Goal: Check status: Check status

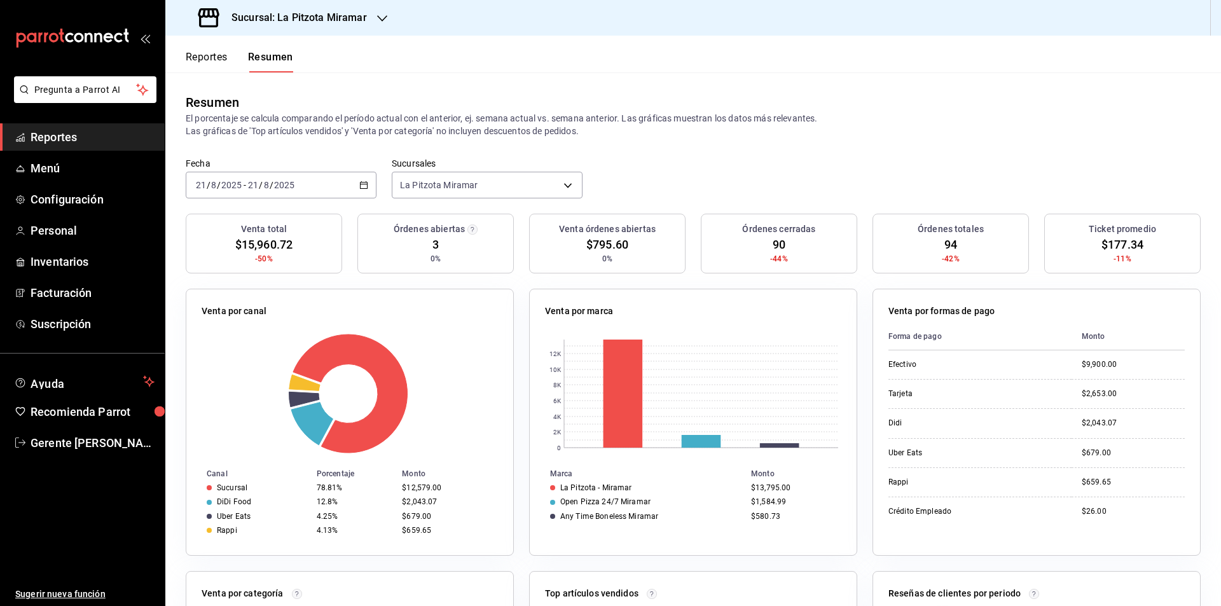
click at [368, 188] on div "[DATE] [DATE] - [DATE] [DATE]" at bounding box center [281, 185] width 191 height 27
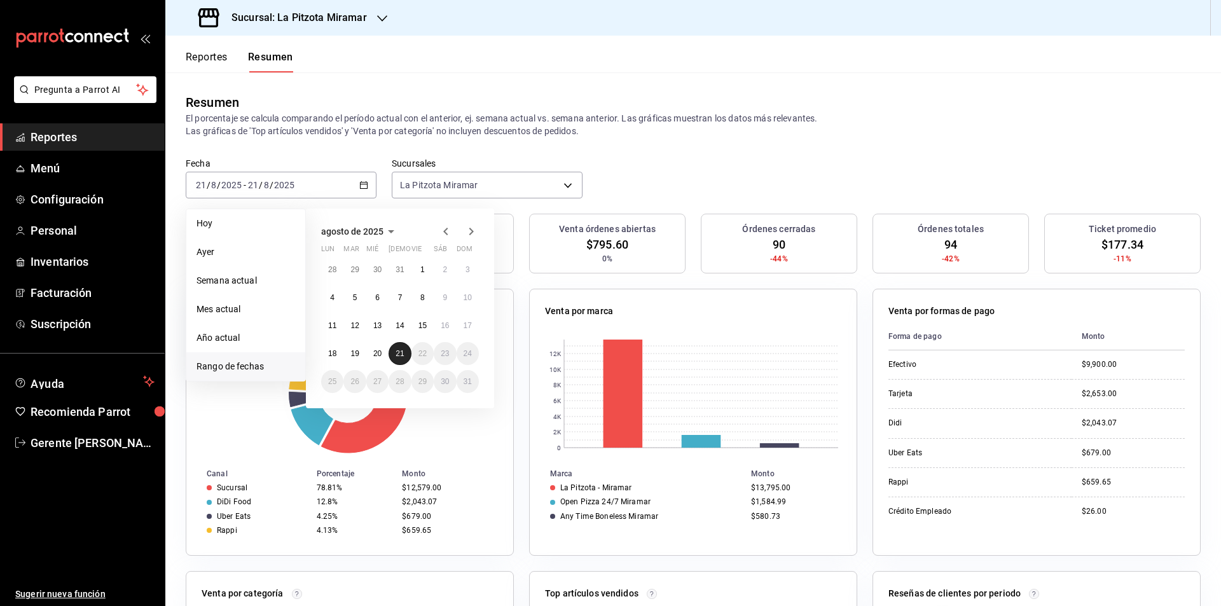
click at [391, 352] on button "21" at bounding box center [400, 353] width 22 height 23
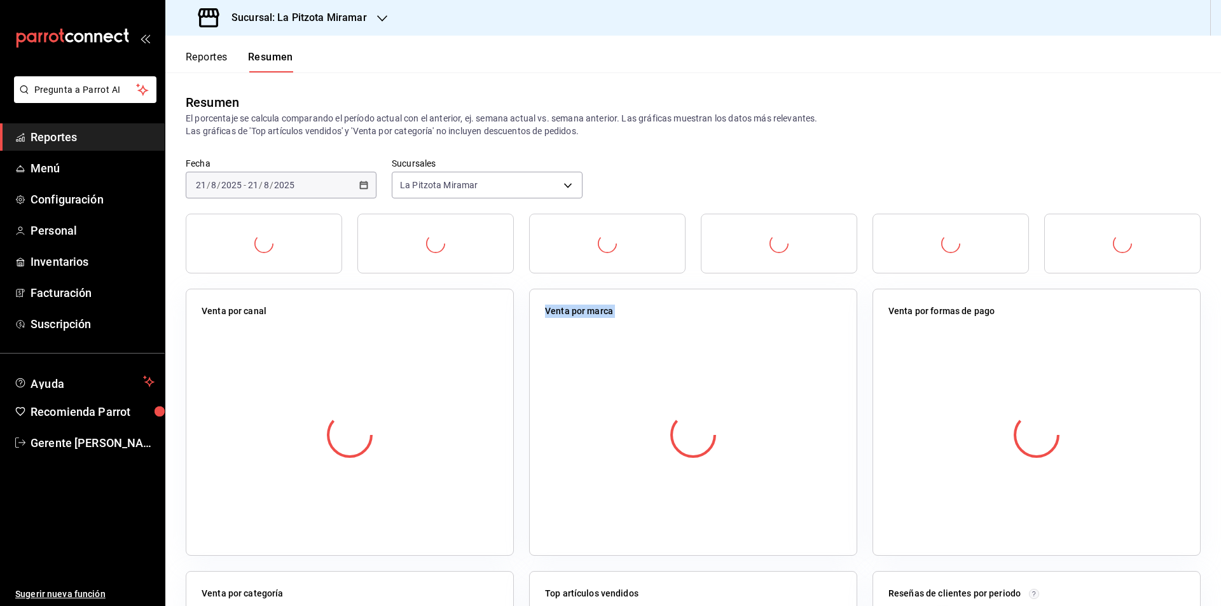
click at [391, 352] on div at bounding box center [350, 435] width 296 height 224
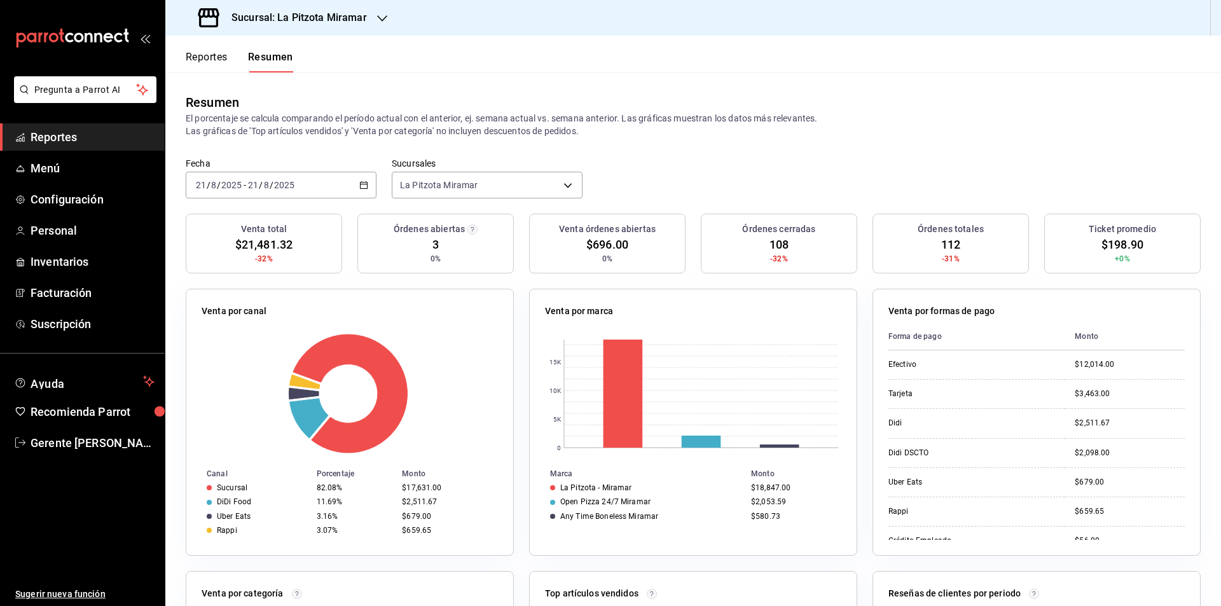
click at [375, 188] on div "Fecha [DATE] [DATE] - [DATE] [DATE] Sucursales [GEOGRAPHIC_DATA] Miramar [objec…" at bounding box center [693, 186] width 1056 height 56
click at [363, 186] on icon "button" at bounding box center [363, 185] width 9 height 9
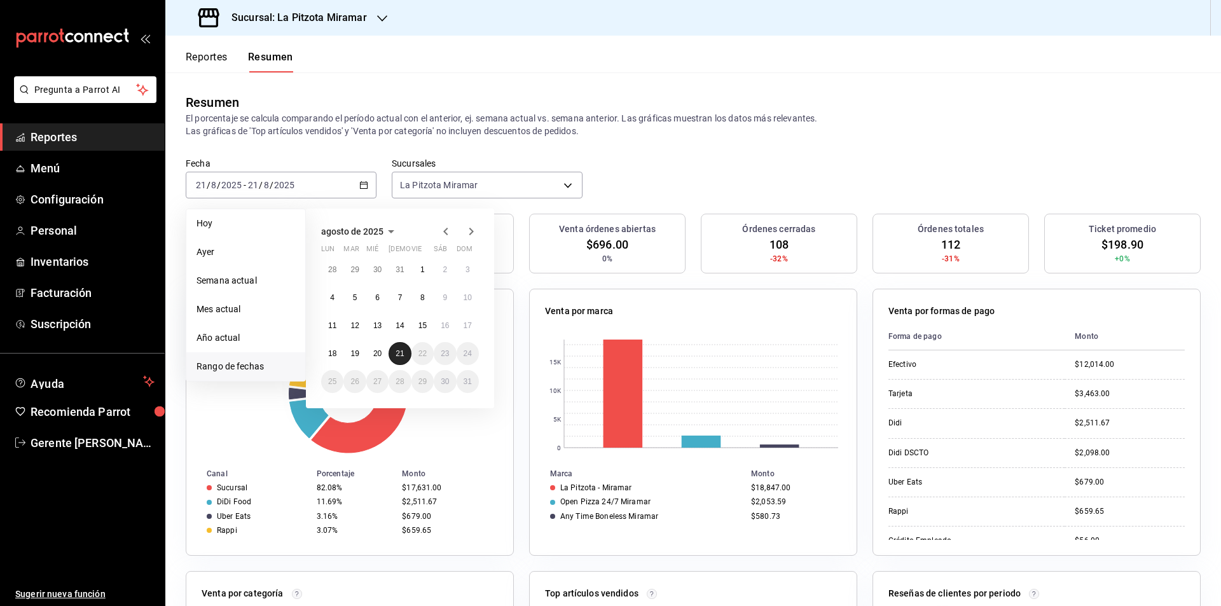
click at [404, 356] on abbr "21" at bounding box center [400, 353] width 8 height 9
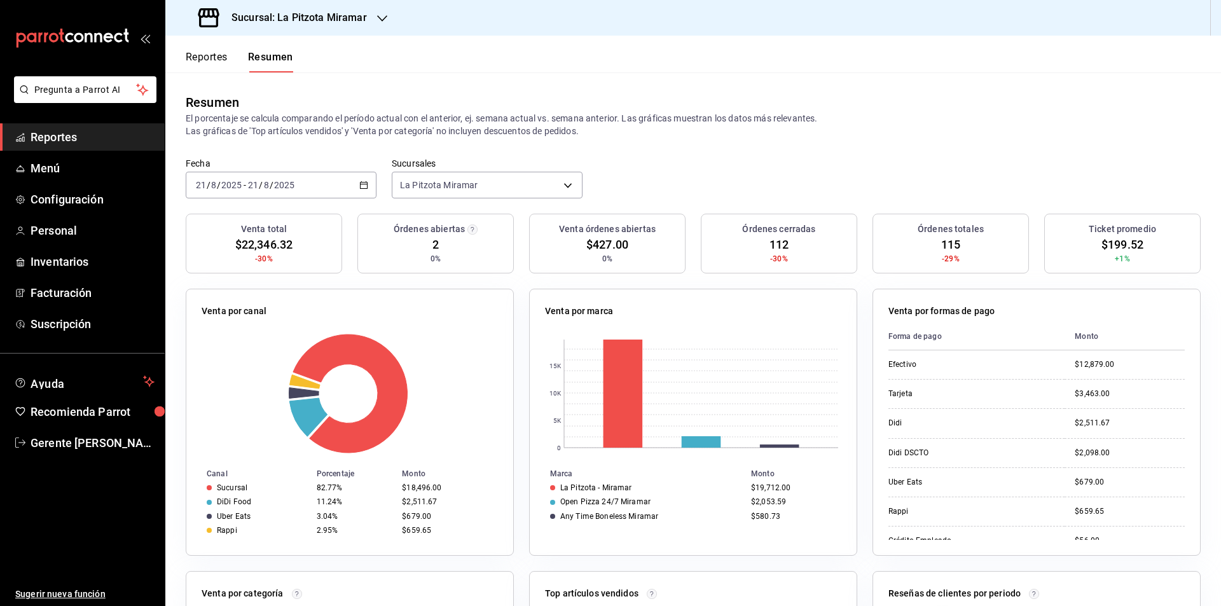
click at [361, 192] on div "[DATE] [DATE] - [DATE] [DATE]" at bounding box center [281, 185] width 191 height 27
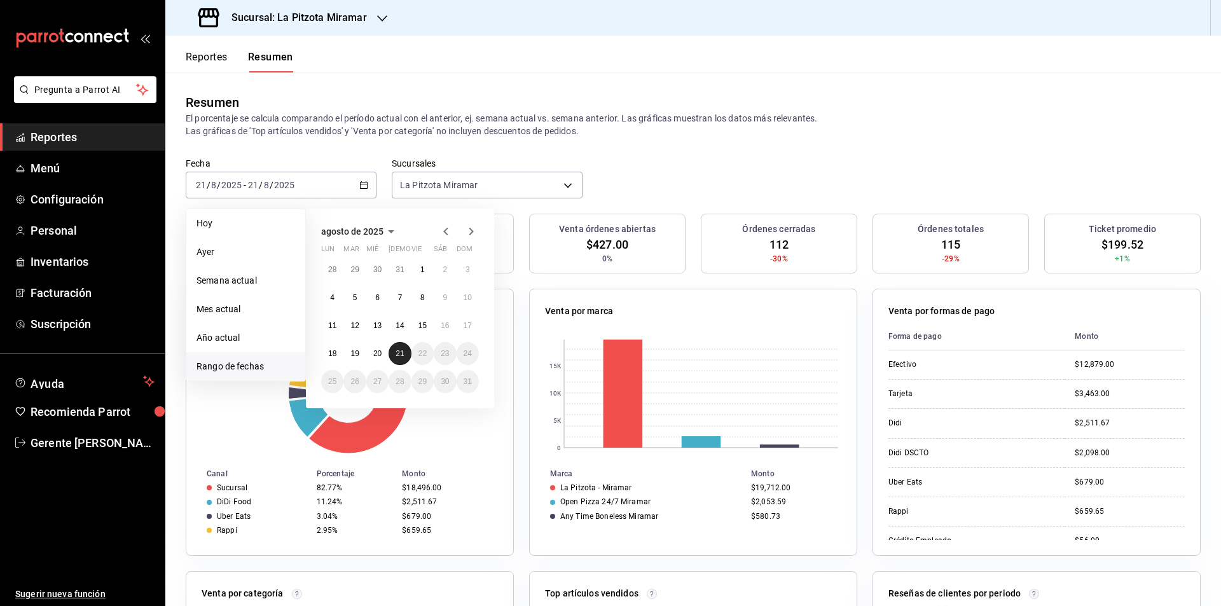
click at [401, 352] on abbr "21" at bounding box center [400, 353] width 8 height 9
click at [401, 353] on abbr "21" at bounding box center [400, 353] width 8 height 9
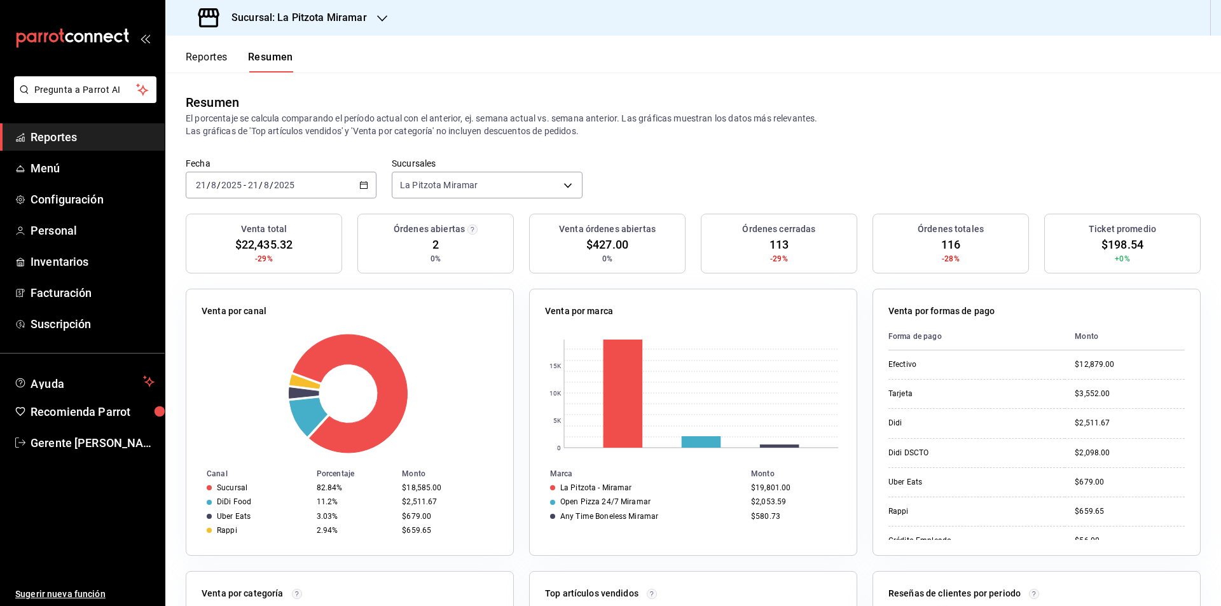
click at [355, 189] on div "[DATE] [DATE] - [DATE] [DATE]" at bounding box center [281, 185] width 191 height 27
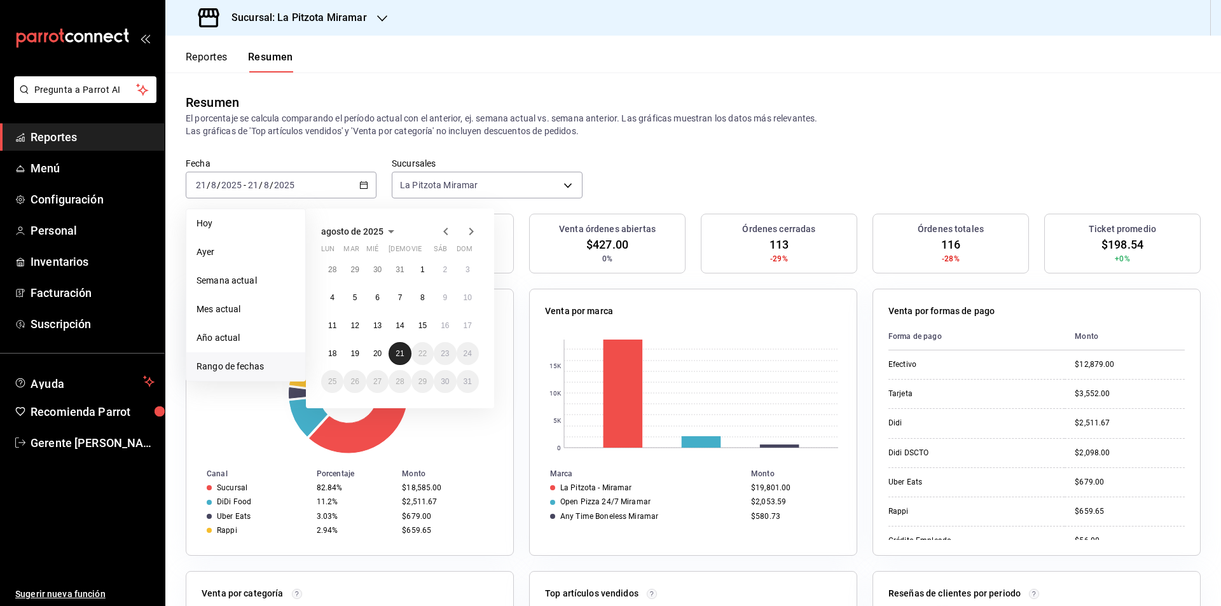
click at [396, 350] on abbr "21" at bounding box center [400, 353] width 8 height 9
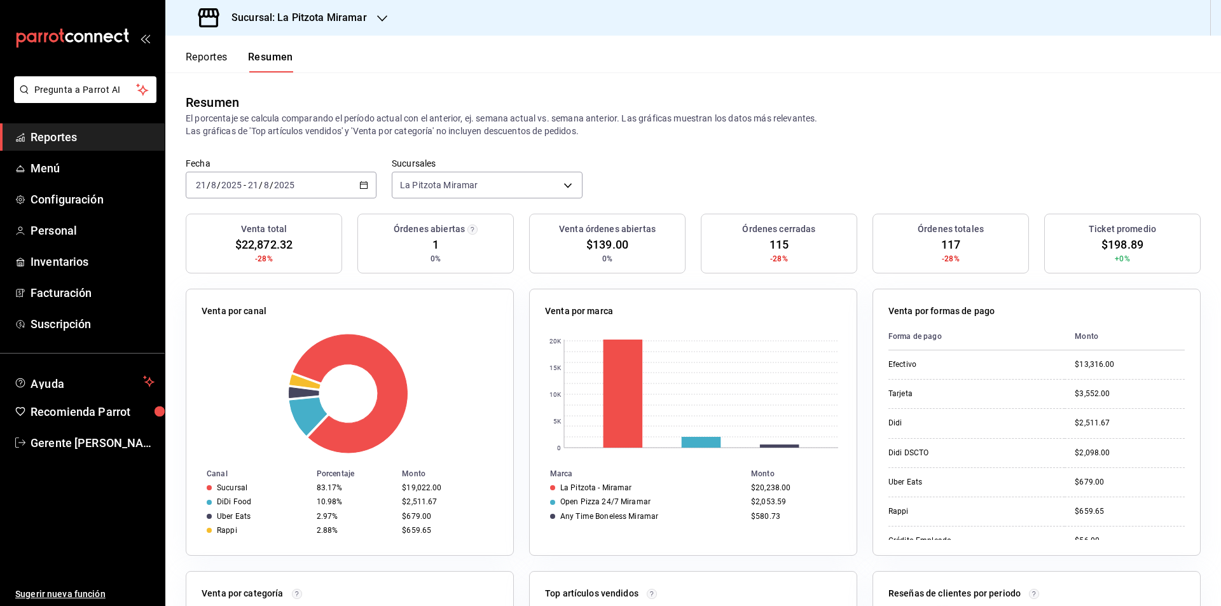
click at [356, 186] on div "[DATE] [DATE] - [DATE] [DATE]" at bounding box center [281, 185] width 191 height 27
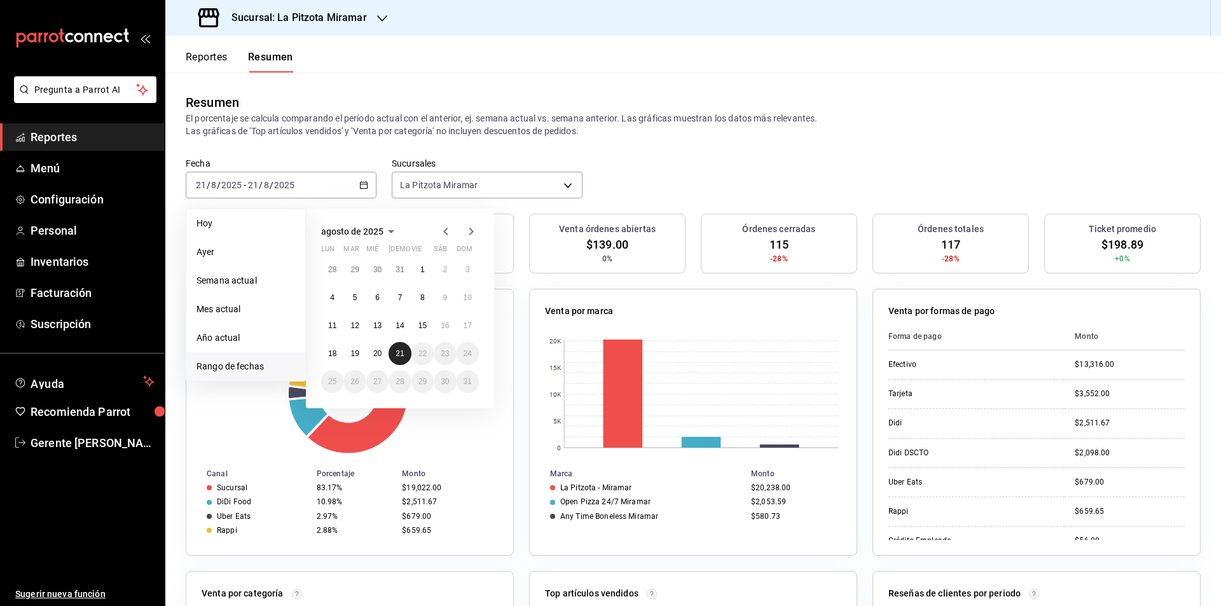
click at [400, 347] on button "21" at bounding box center [400, 353] width 22 height 23
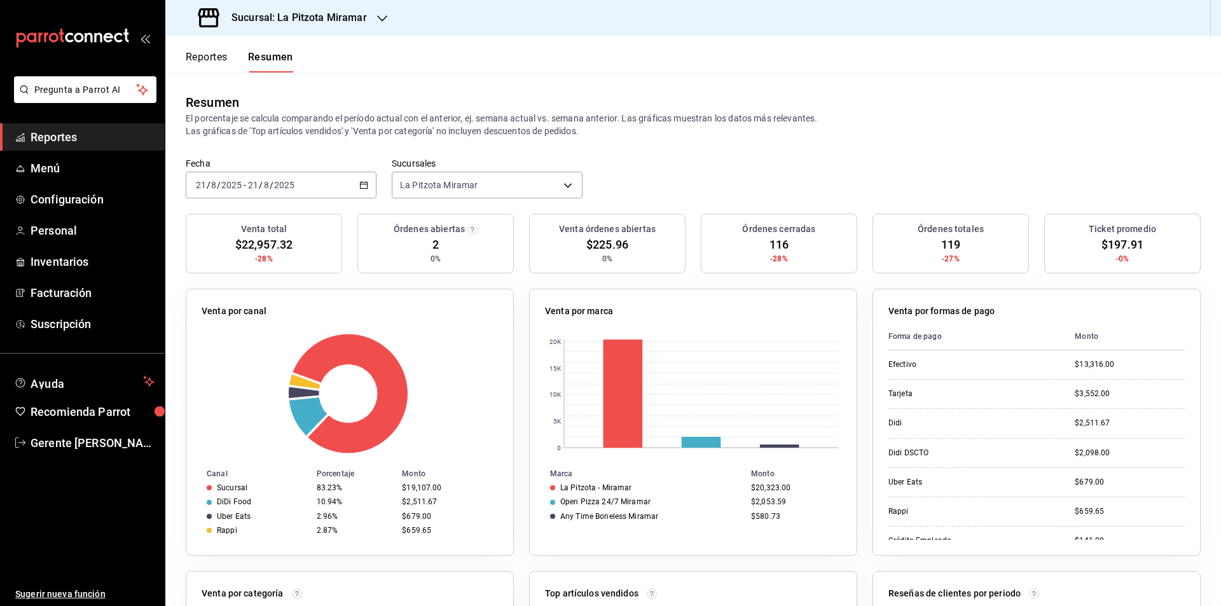
click at [363, 176] on div "[DATE] [DATE] - [DATE] [DATE]" at bounding box center [281, 185] width 191 height 27
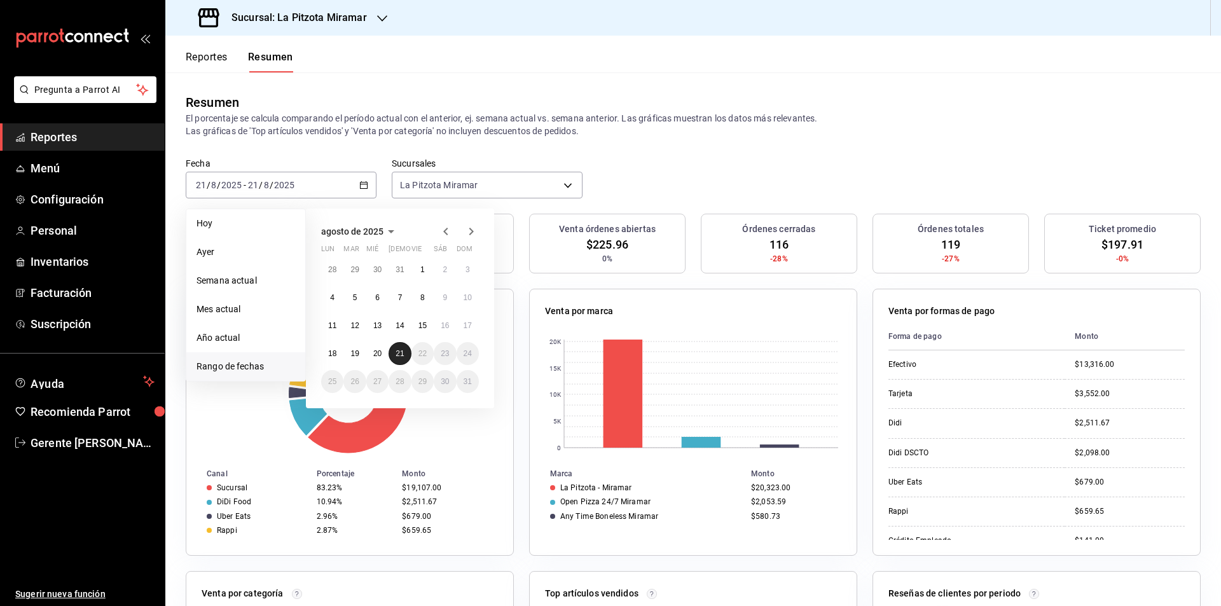
click at [399, 361] on button "21" at bounding box center [400, 353] width 22 height 23
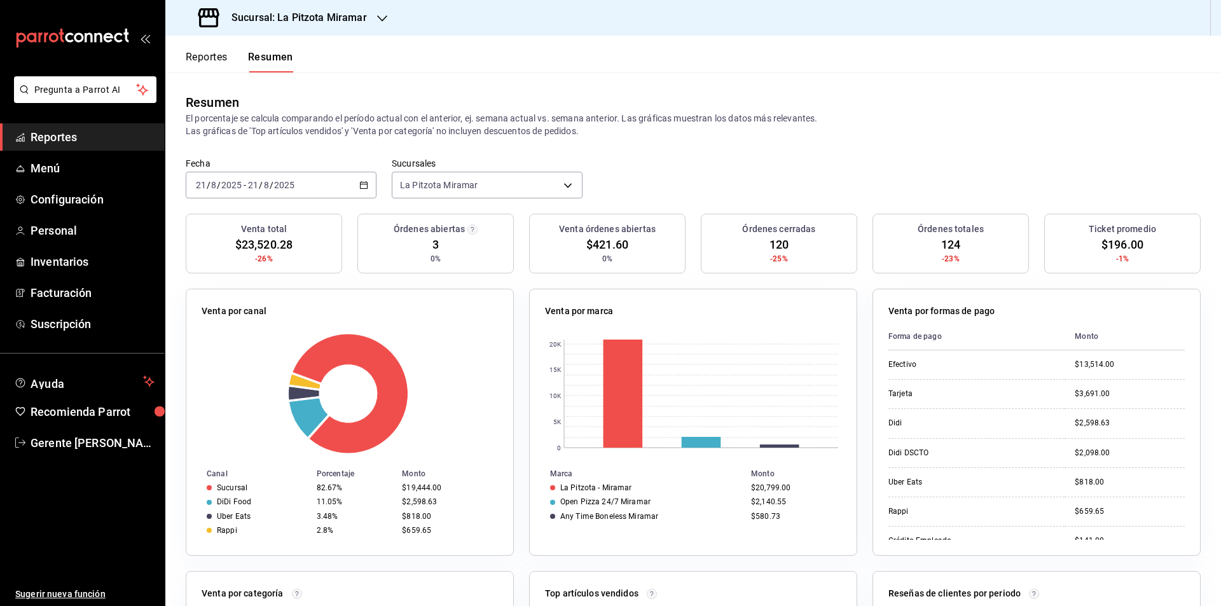
click at [361, 197] on div "[DATE] [DATE] - [DATE] [DATE]" at bounding box center [281, 185] width 191 height 27
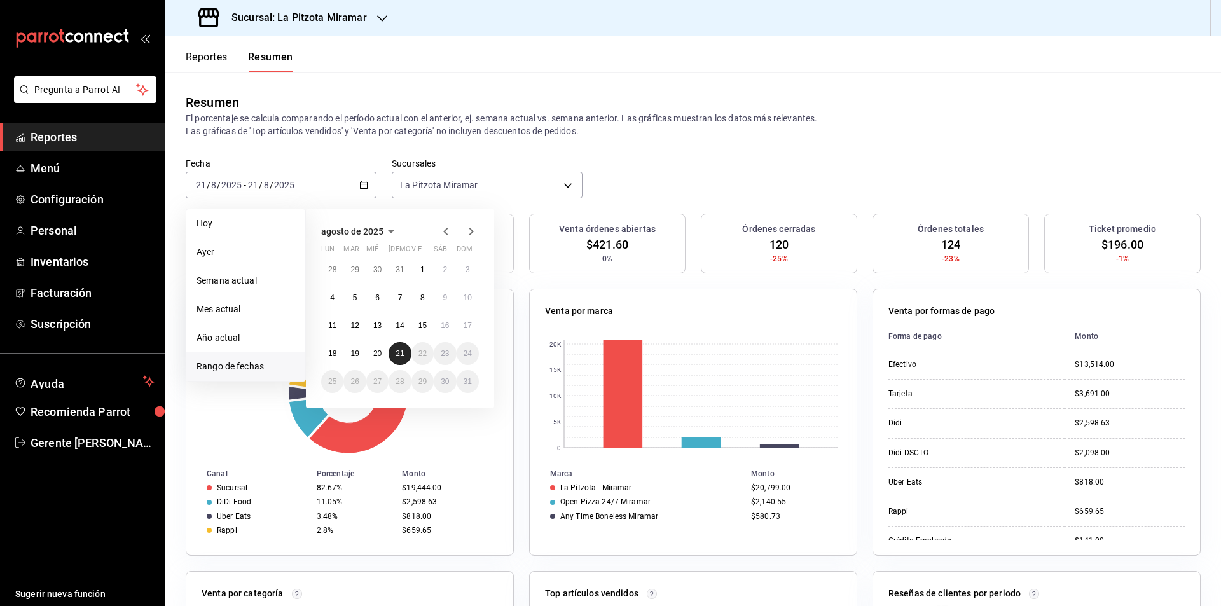
click at [397, 347] on button "21" at bounding box center [400, 353] width 22 height 23
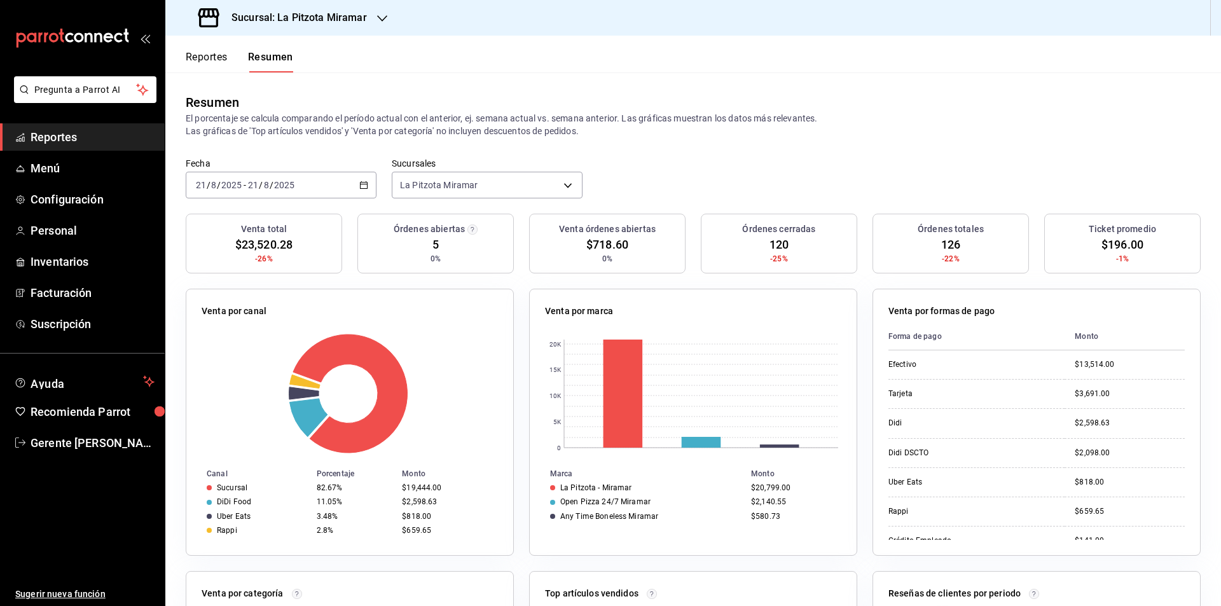
click at [355, 197] on div "[DATE] [DATE] - [DATE] [DATE]" at bounding box center [281, 185] width 191 height 27
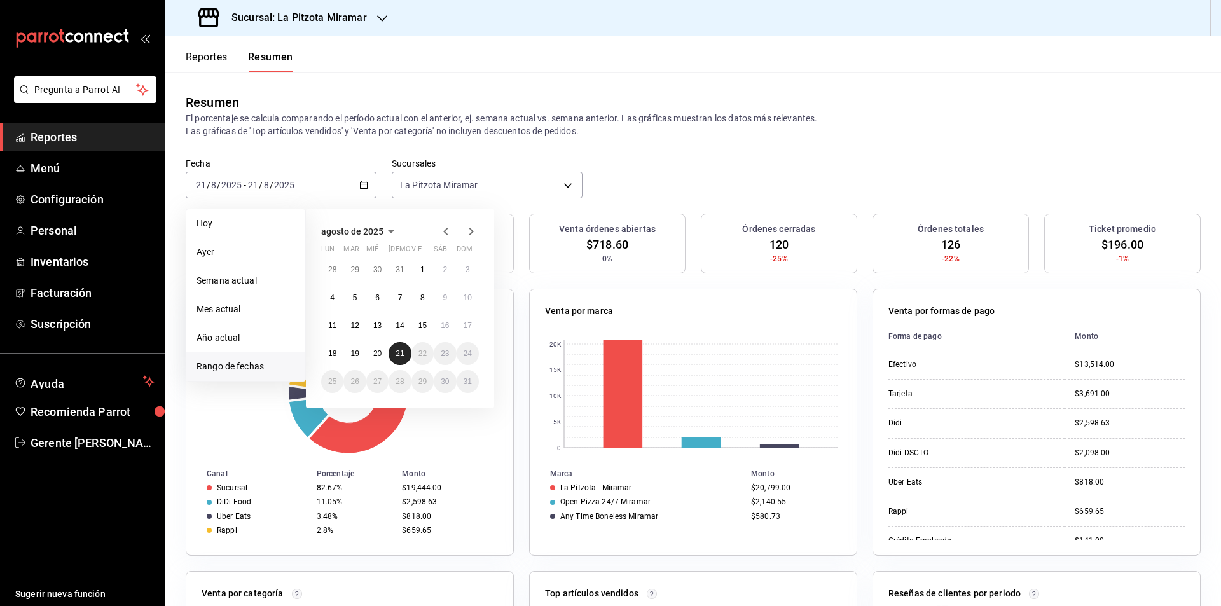
click at [406, 354] on button "21" at bounding box center [400, 353] width 22 height 23
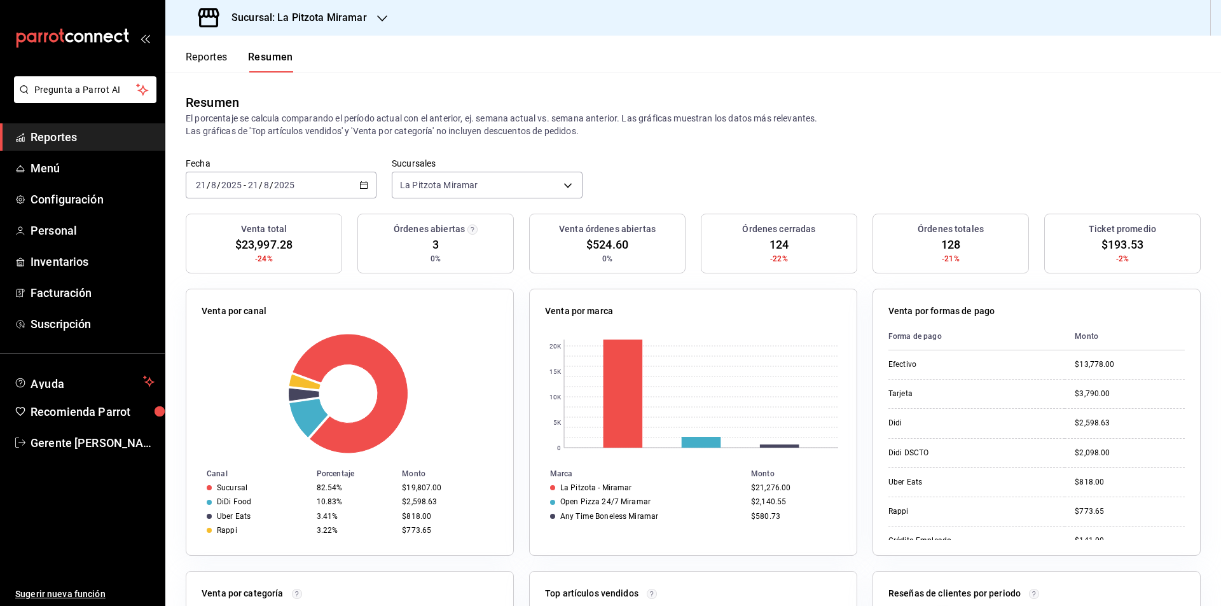
click at [354, 190] on div "[DATE] [DATE] - [DATE] [DATE]" at bounding box center [281, 185] width 191 height 27
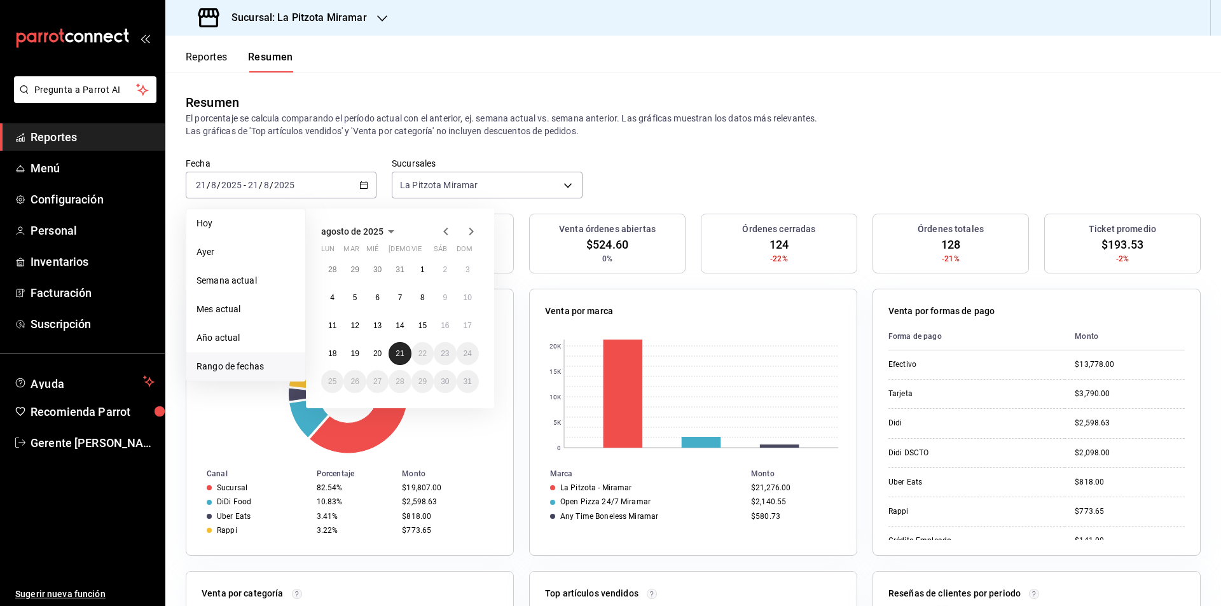
click at [392, 356] on button "21" at bounding box center [400, 353] width 22 height 23
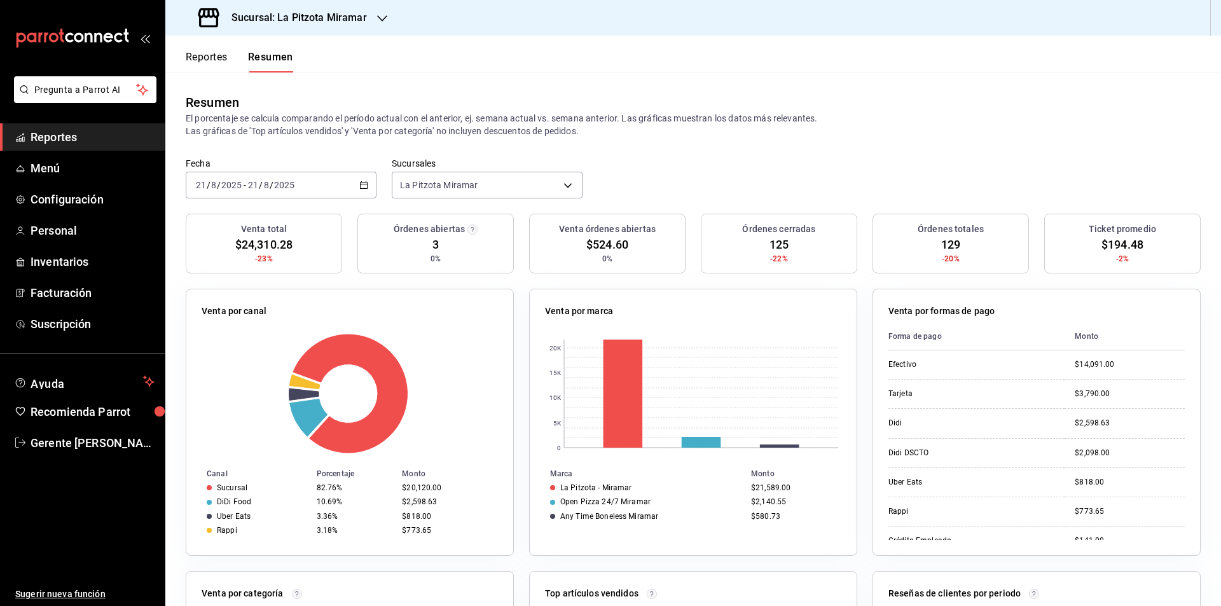
click at [363, 190] on icon "button" at bounding box center [363, 185] width 9 height 9
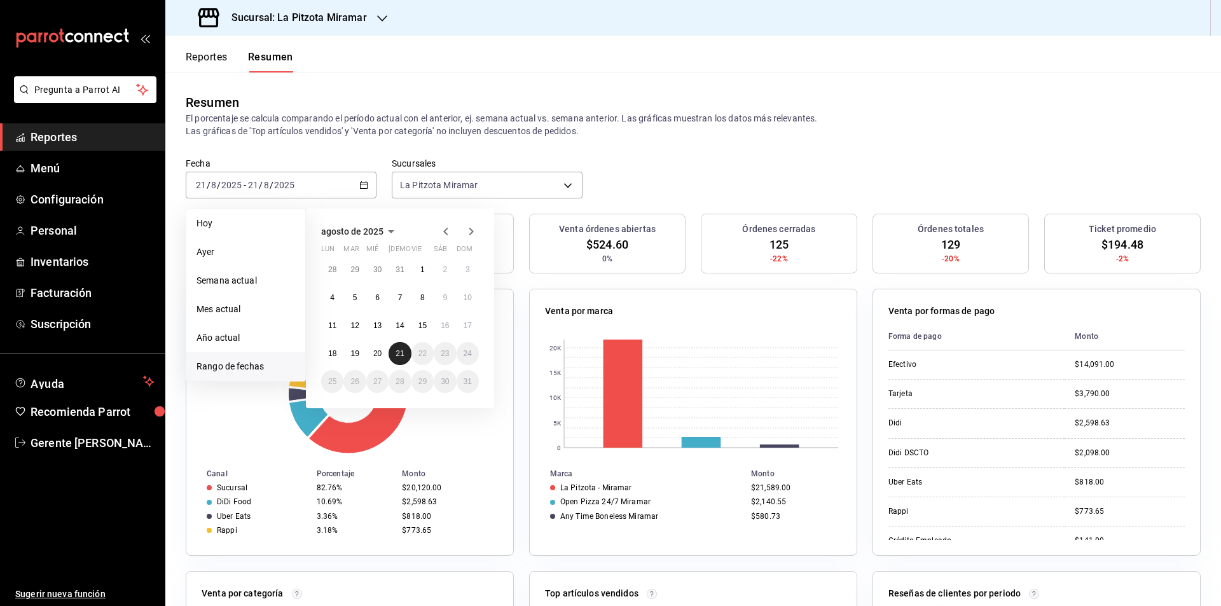
click at [411, 357] on div "28 29 30 31 1 2 3 4 5 6 7 8 9 10 11 12 13 14 15 16 17 18 19 20 21 22 23 24 25 2…" at bounding box center [400, 325] width 158 height 135
click at [406, 357] on button "21" at bounding box center [400, 353] width 22 height 23
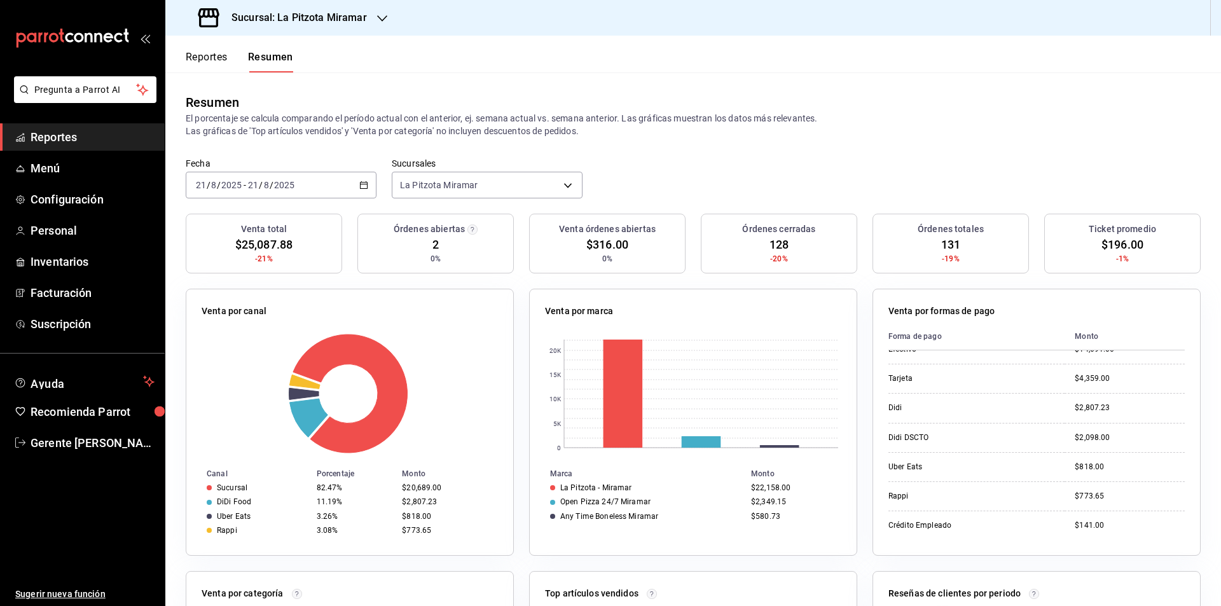
click at [359, 185] on icon "button" at bounding box center [363, 185] width 9 height 9
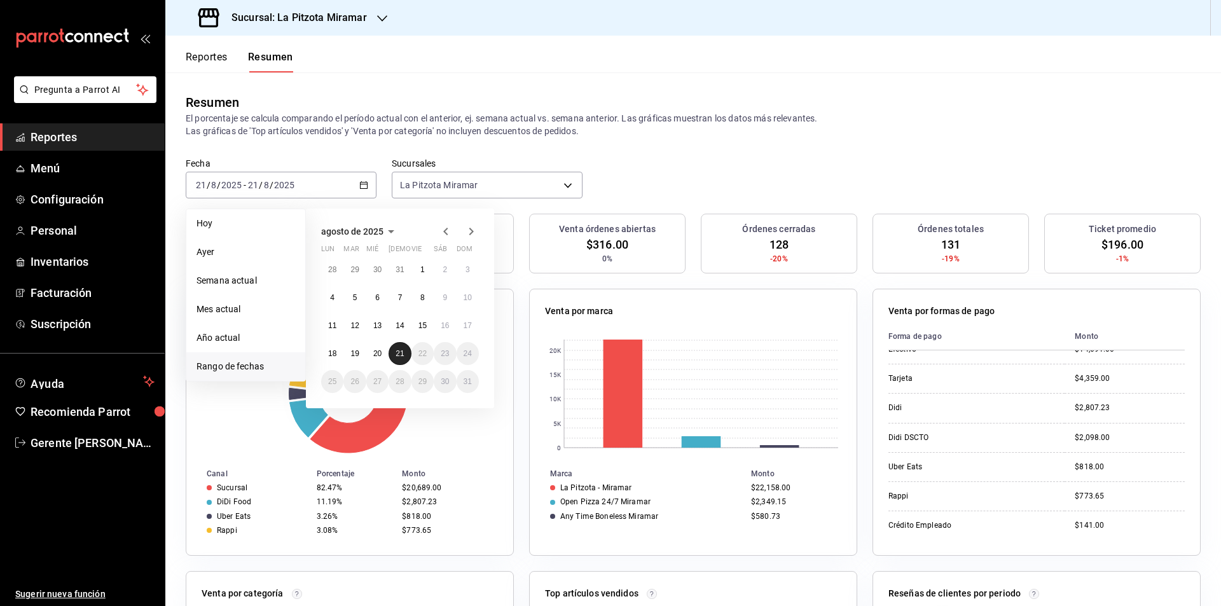
click at [394, 351] on button "21" at bounding box center [400, 353] width 22 height 23
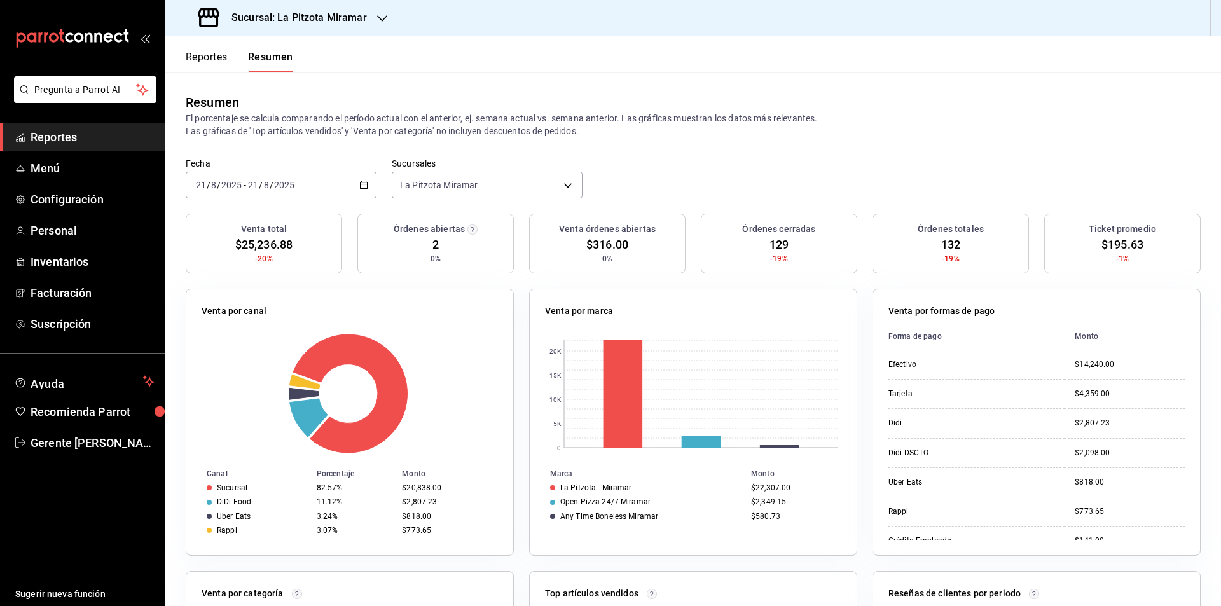
click at [382, 20] on icon "button" at bounding box center [382, 18] width 10 height 6
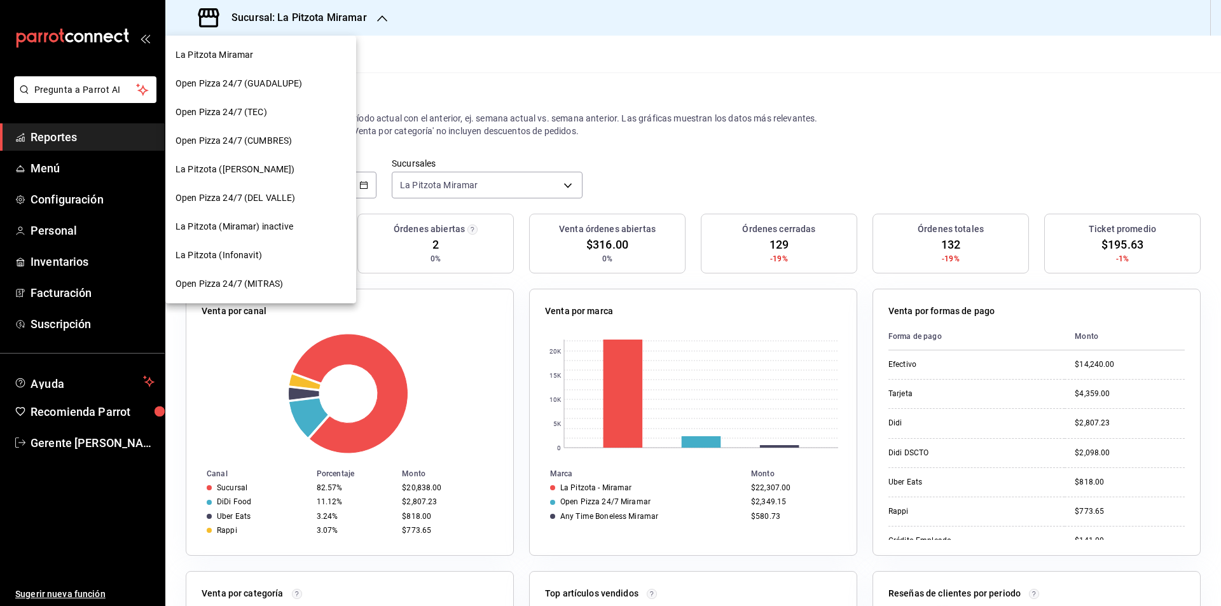
click at [387, 100] on div at bounding box center [610, 303] width 1221 height 606
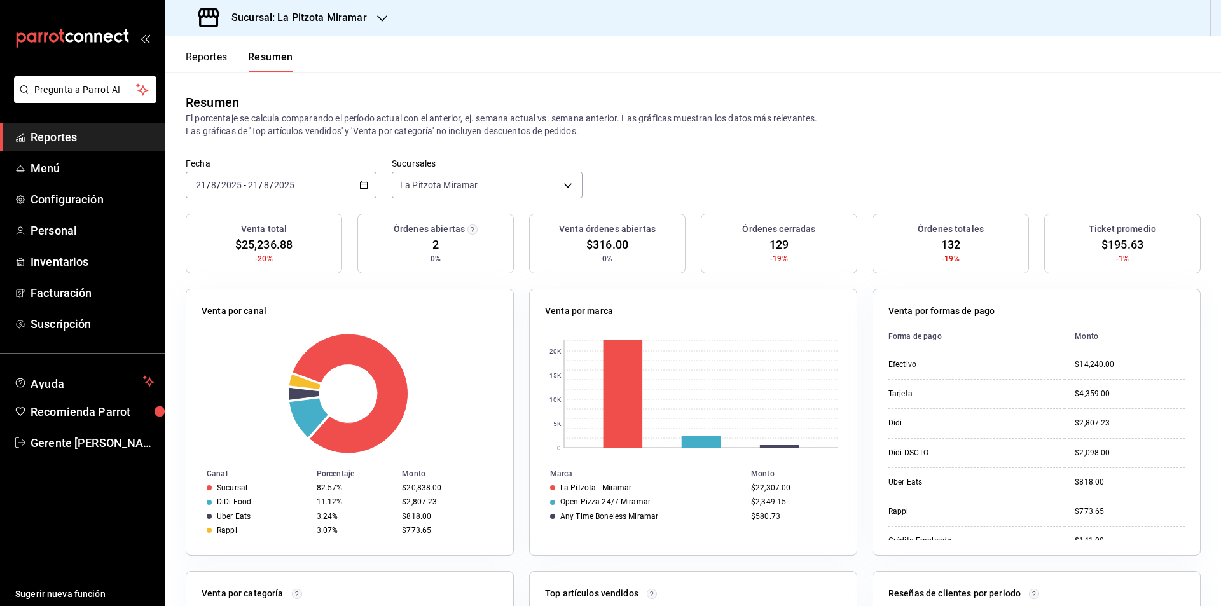
click at [358, 190] on div "[DATE] [DATE] - [DATE] [DATE]" at bounding box center [281, 185] width 191 height 27
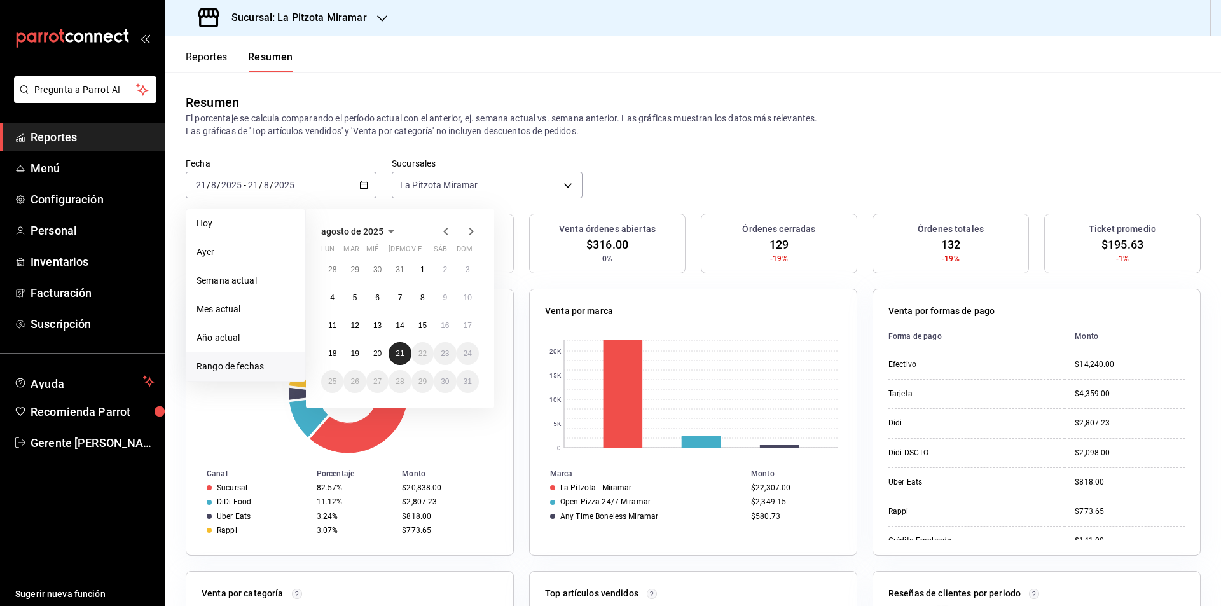
click at [394, 356] on button "21" at bounding box center [400, 353] width 22 height 23
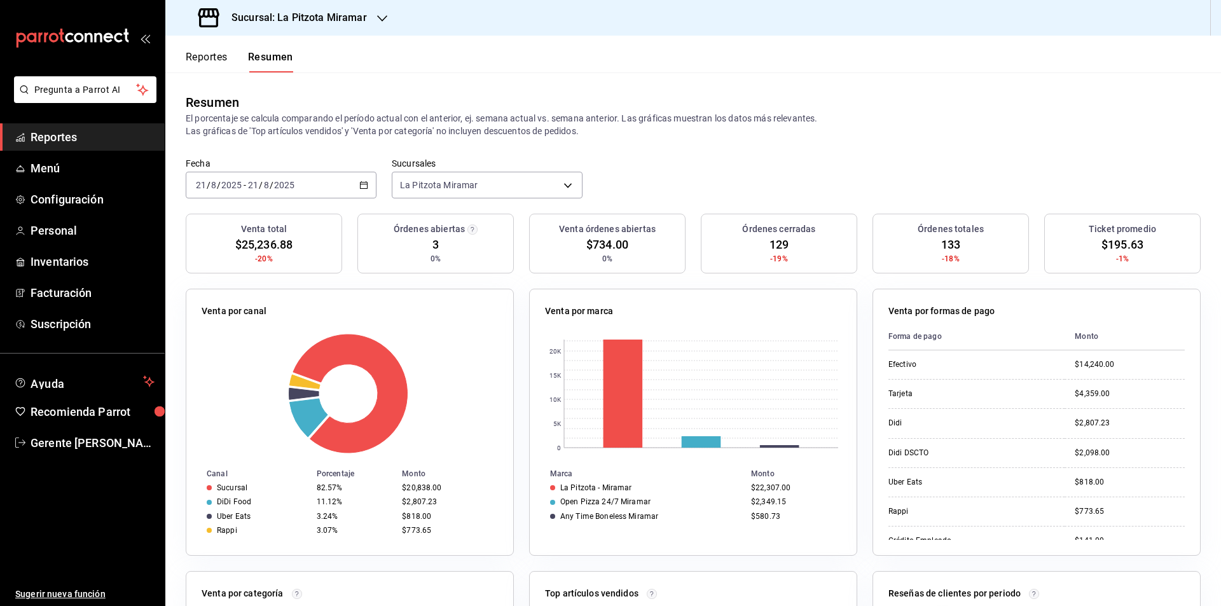
click at [351, 190] on div "[DATE] [DATE] - [DATE] [DATE]" at bounding box center [281, 185] width 191 height 27
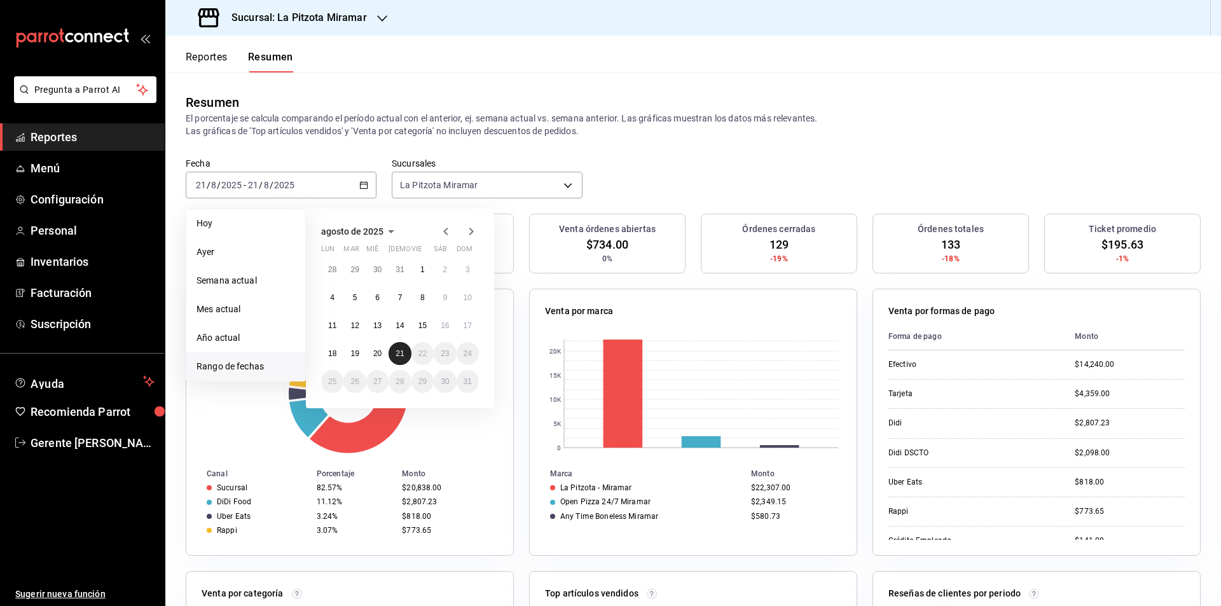
click at [402, 359] on button "21" at bounding box center [400, 353] width 22 height 23
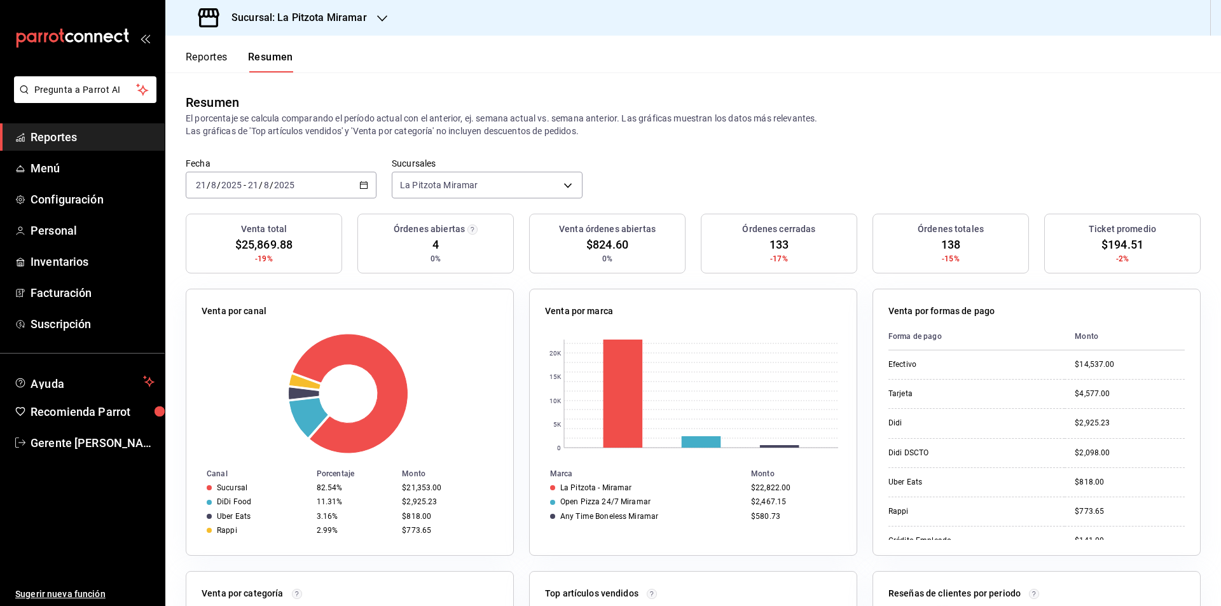
click at [366, 176] on div "[DATE] [DATE] - [DATE] [DATE]" at bounding box center [281, 185] width 191 height 27
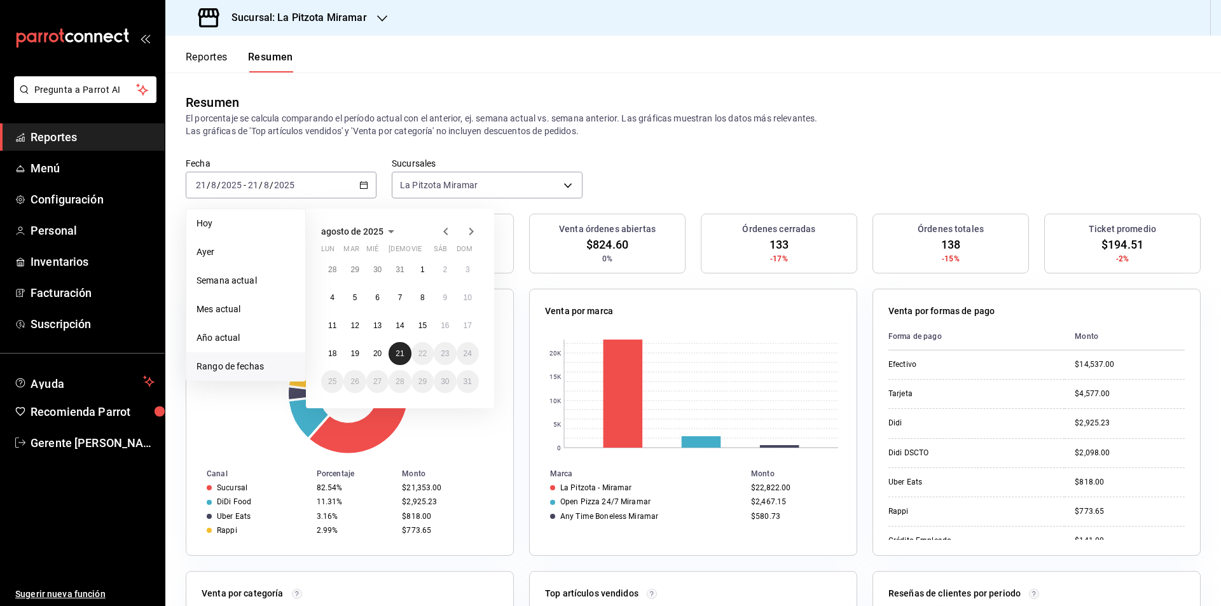
click at [401, 360] on button "21" at bounding box center [400, 353] width 22 height 23
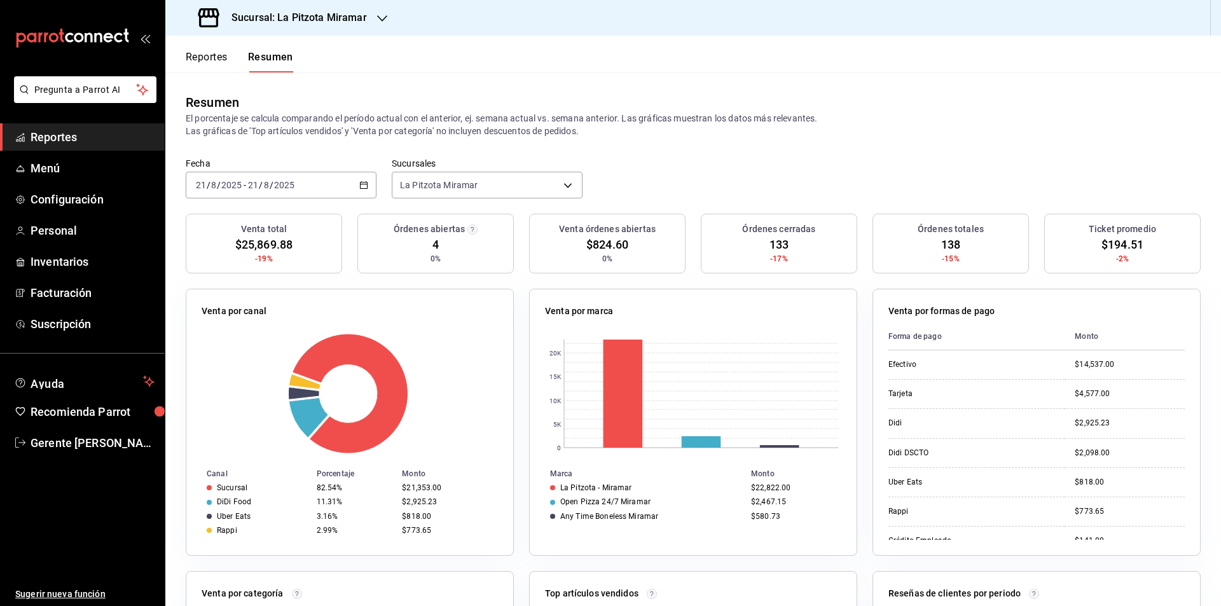
click at [359, 184] on icon "button" at bounding box center [363, 185] width 9 height 9
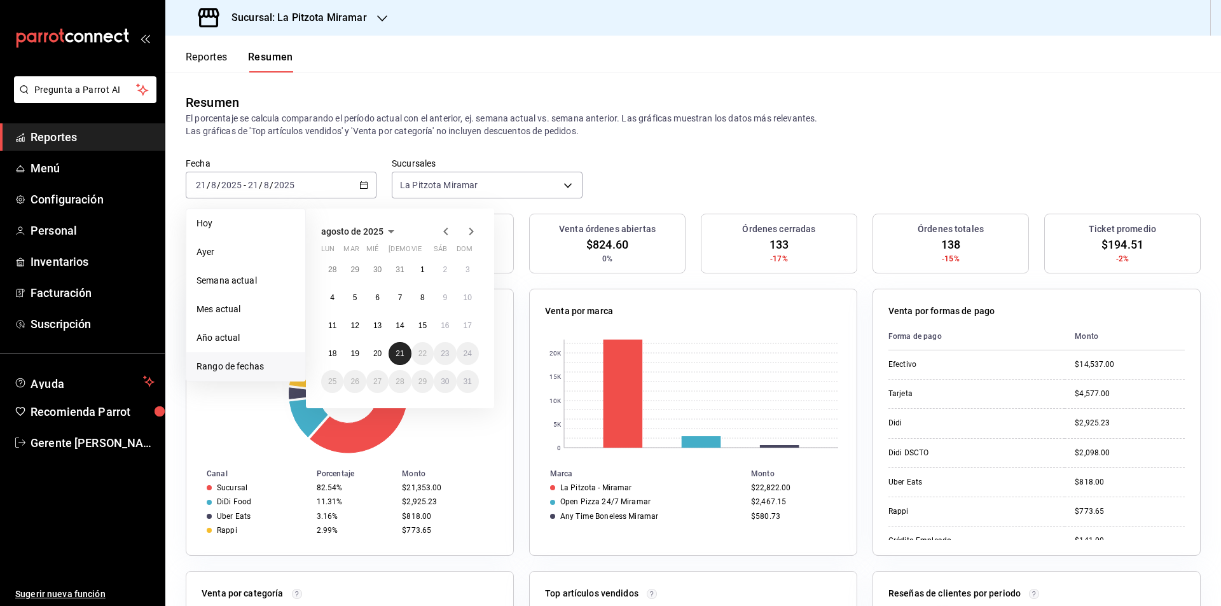
click at [397, 350] on abbr "21" at bounding box center [400, 353] width 8 height 9
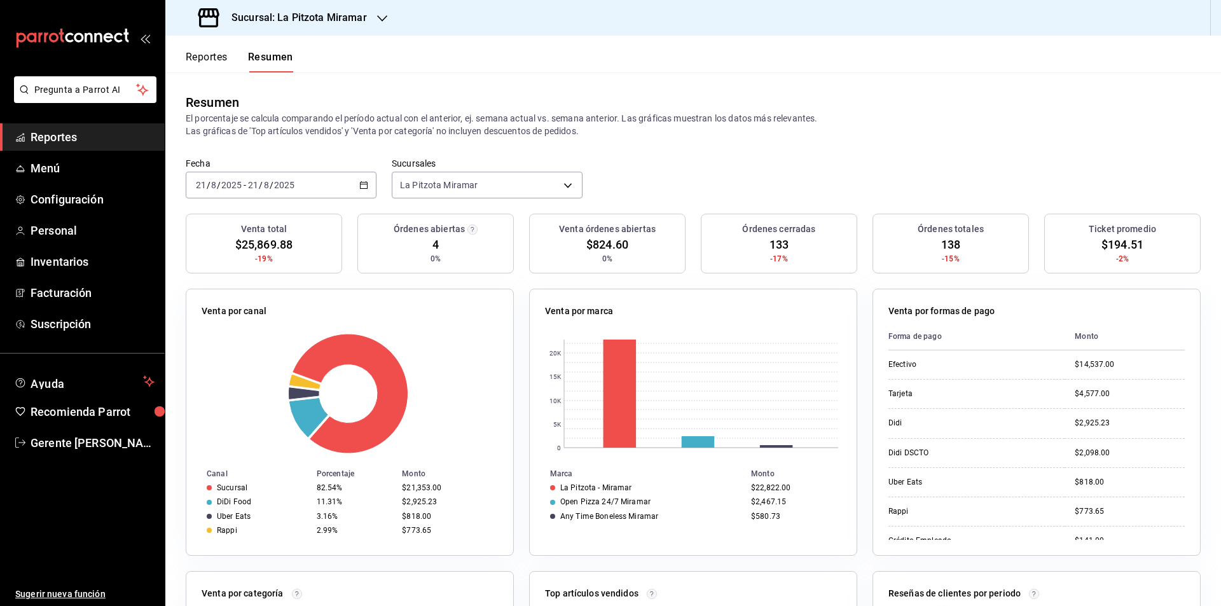
click at [351, 191] on div "[DATE] [DATE] - [DATE] [DATE]" at bounding box center [281, 185] width 191 height 27
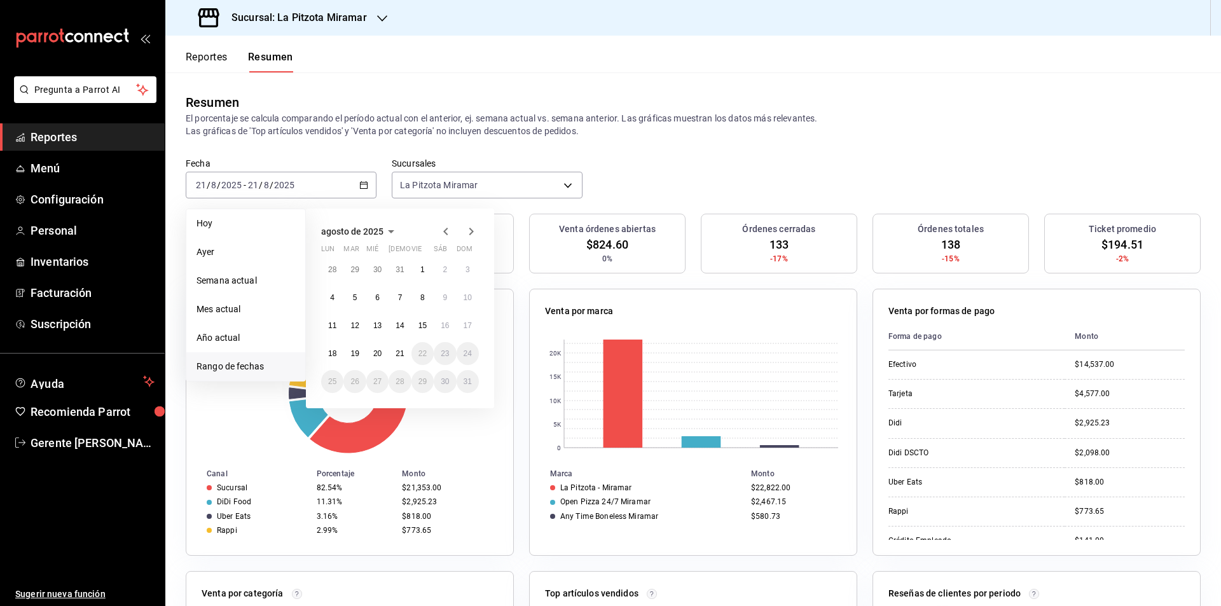
click at [374, 366] on div "28 29 30 31 1 2 3 4 5 6 7 8 9 10 11 12 13 14 15 16 17 18 19 20 21 22 23 24 25 2…" at bounding box center [400, 325] width 158 height 135
click at [373, 355] on abbr "20" at bounding box center [377, 353] width 8 height 9
click at [368, 348] on button "20" at bounding box center [377, 353] width 22 height 23
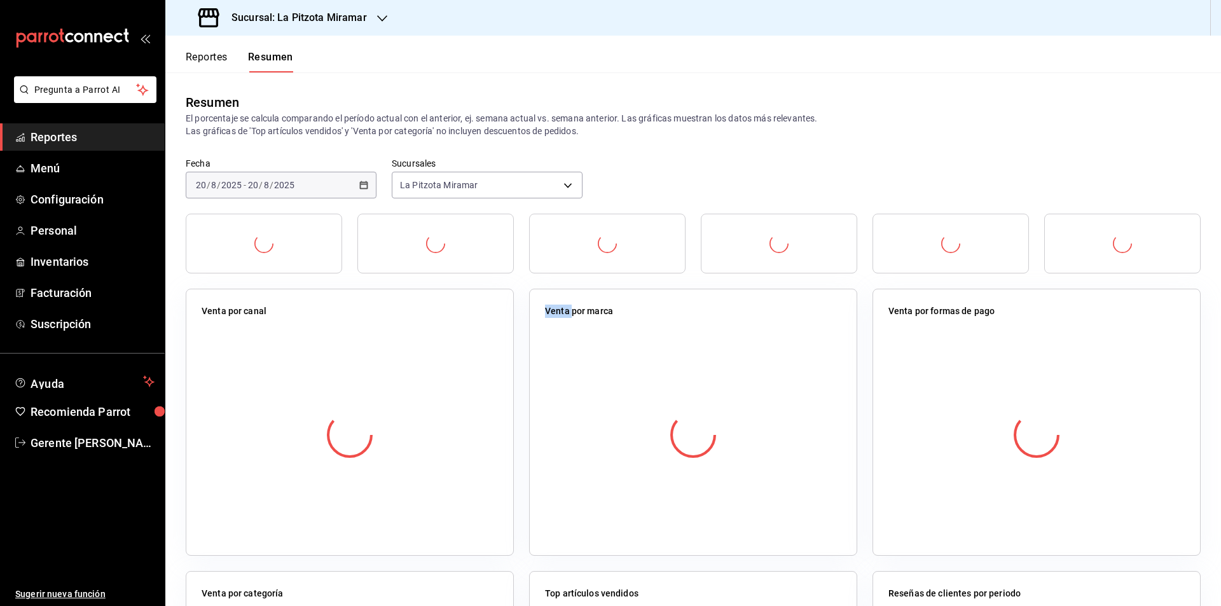
click at [368, 348] on div at bounding box center [350, 435] width 296 height 224
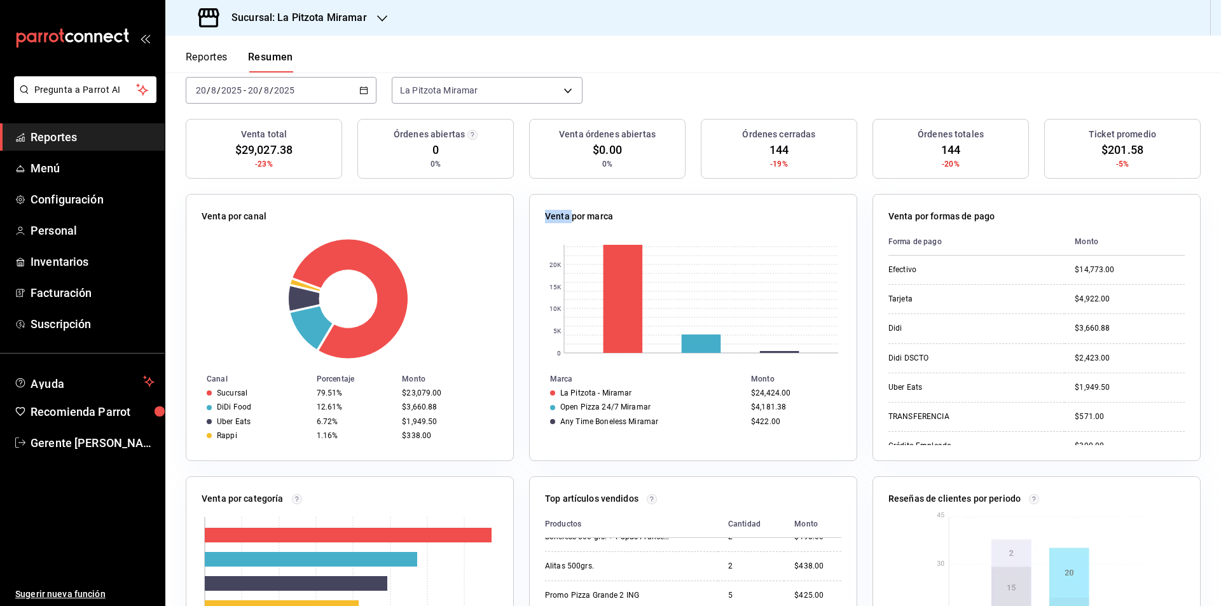
scroll to position [26, 0]
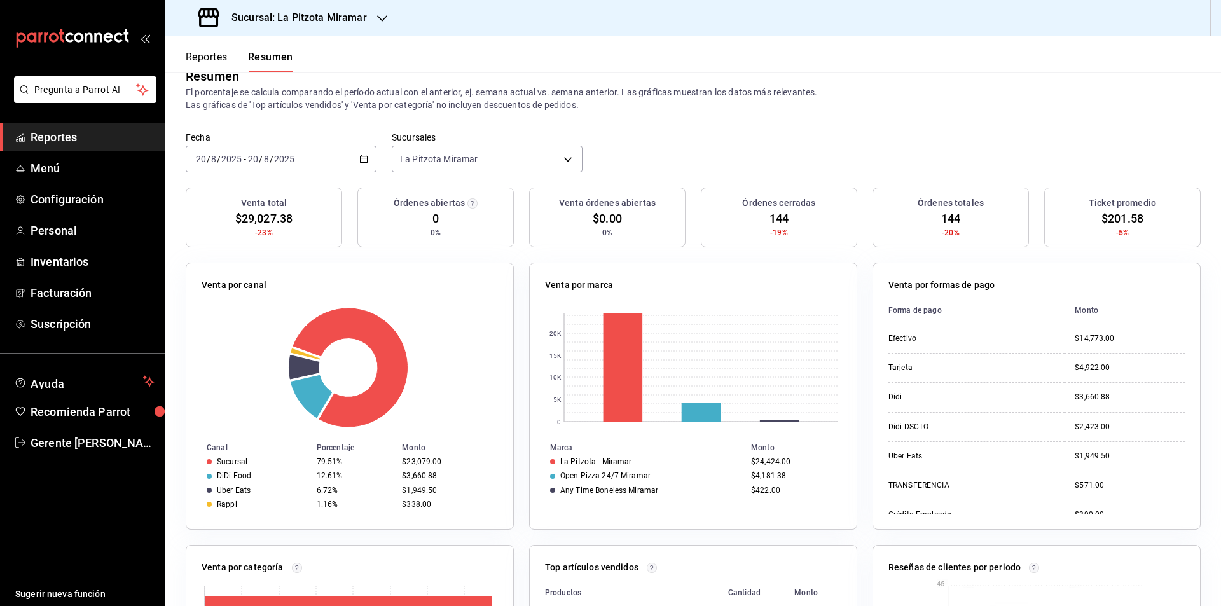
click at [368, 163] on div "[DATE] [DATE] - [DATE] [DATE]" at bounding box center [281, 159] width 191 height 27
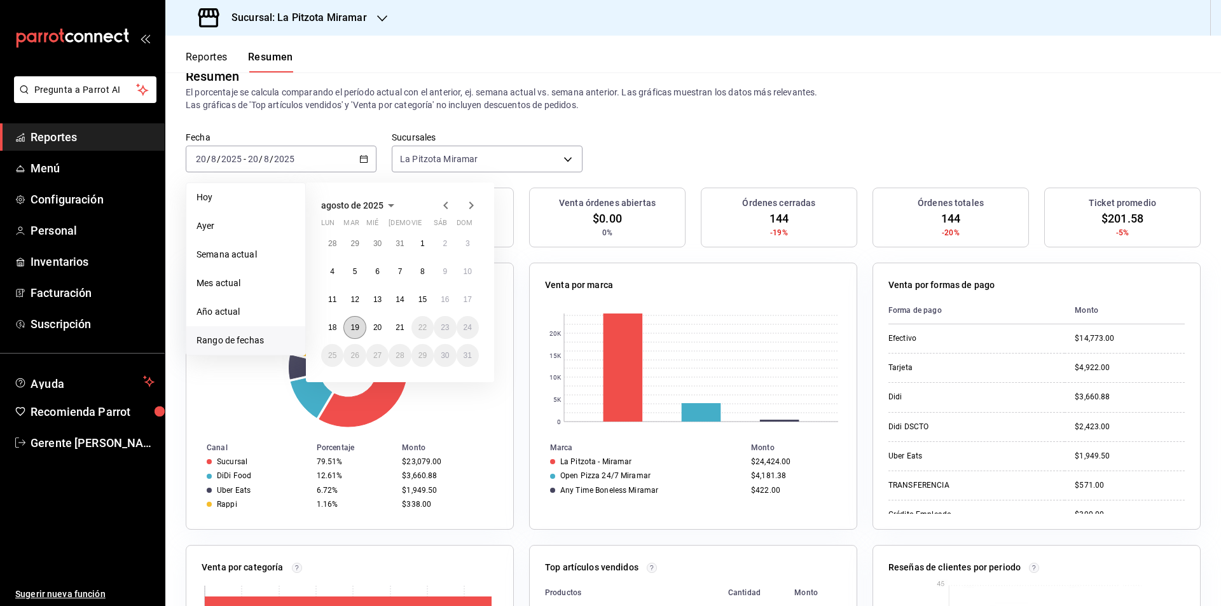
click at [351, 320] on button "19" at bounding box center [354, 327] width 22 height 23
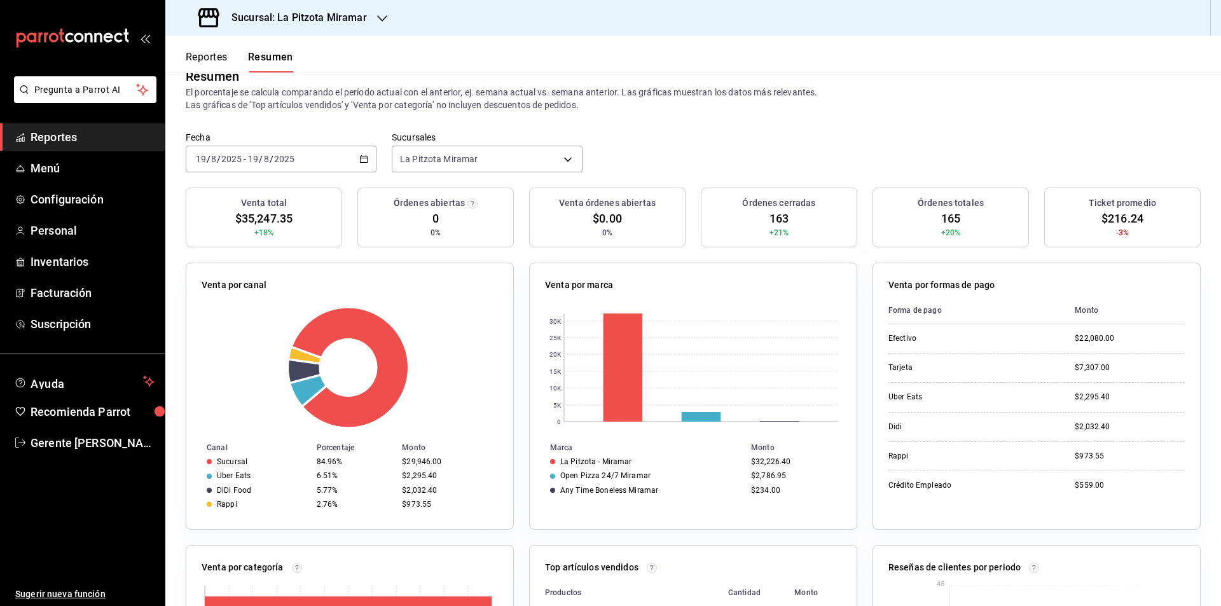
drag, startPoint x: 356, startPoint y: 176, endPoint x: 364, endPoint y: 166, distance: 13.1
click at [358, 174] on div "Fecha [DATE] [DATE] - [DATE] [DATE] Sucursales [GEOGRAPHIC_DATA] Miramar [objec…" at bounding box center [693, 160] width 1056 height 56
click at [364, 165] on div "[DATE] [DATE] - [DATE] [DATE]" at bounding box center [281, 159] width 191 height 27
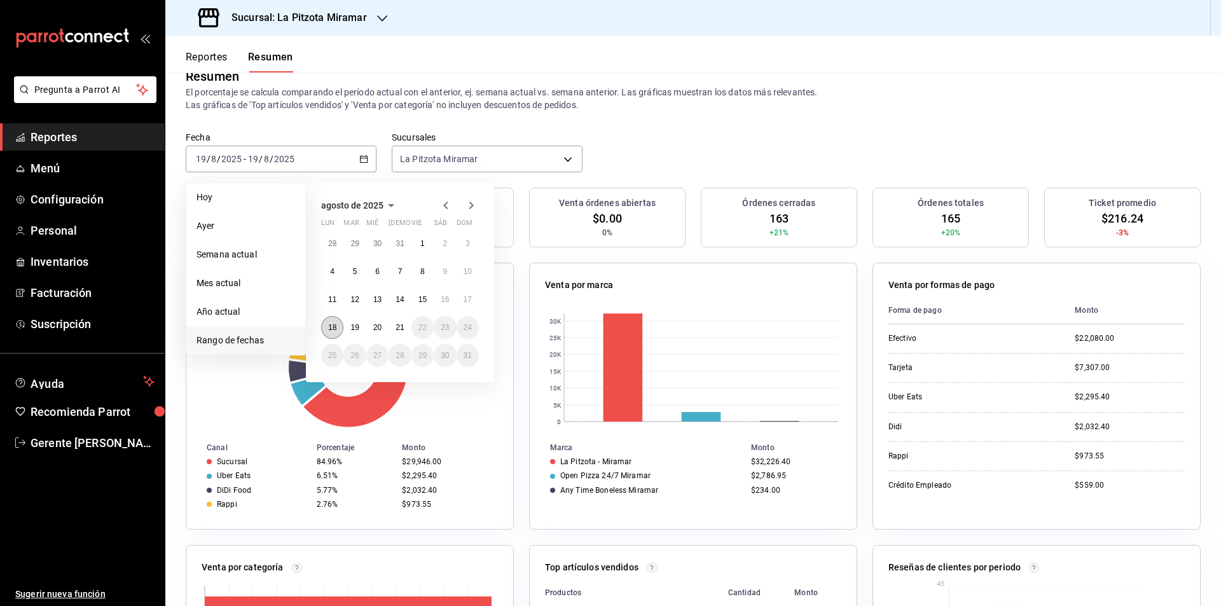
click at [334, 323] on abbr "18" at bounding box center [332, 327] width 8 height 9
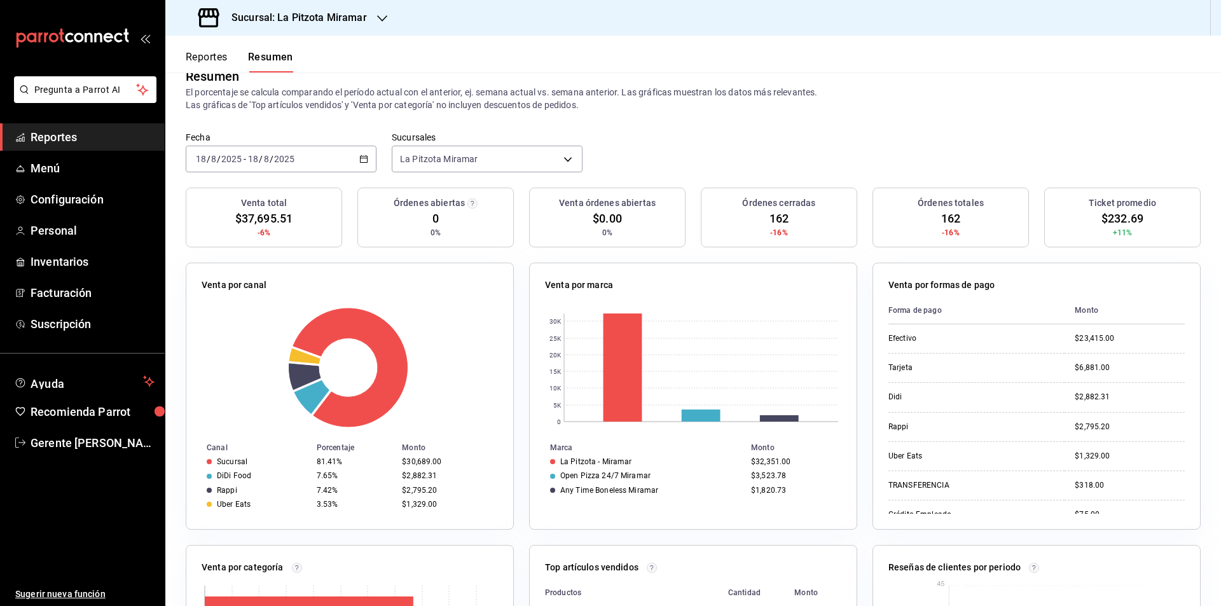
click at [359, 160] on icon "button" at bounding box center [363, 159] width 9 height 9
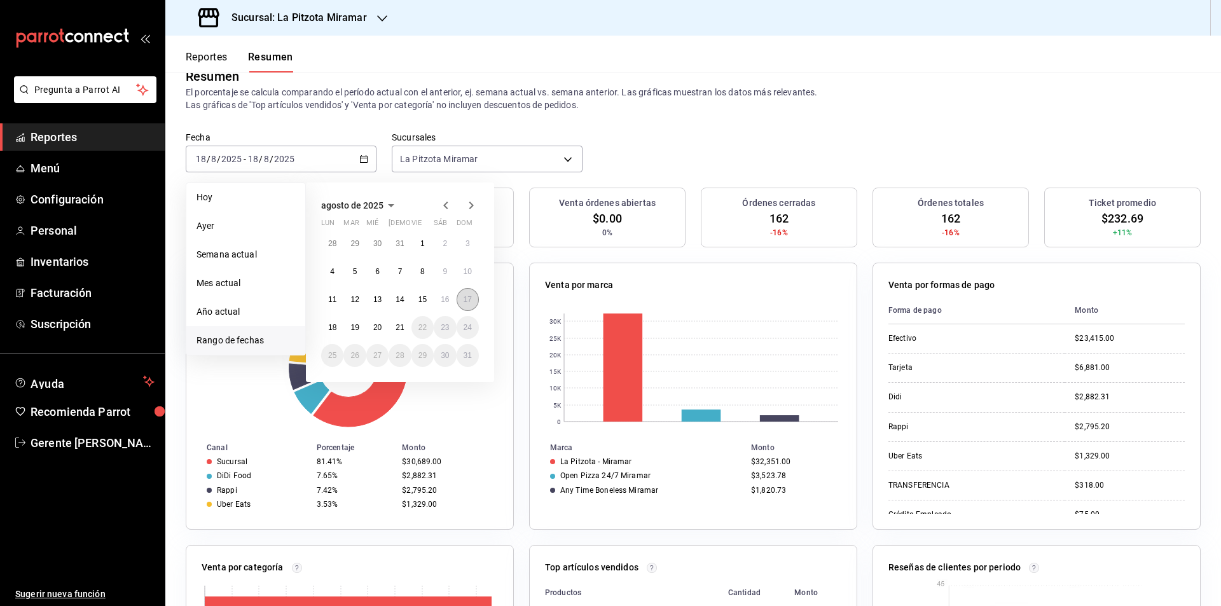
click at [462, 296] on button "17" at bounding box center [468, 299] width 22 height 23
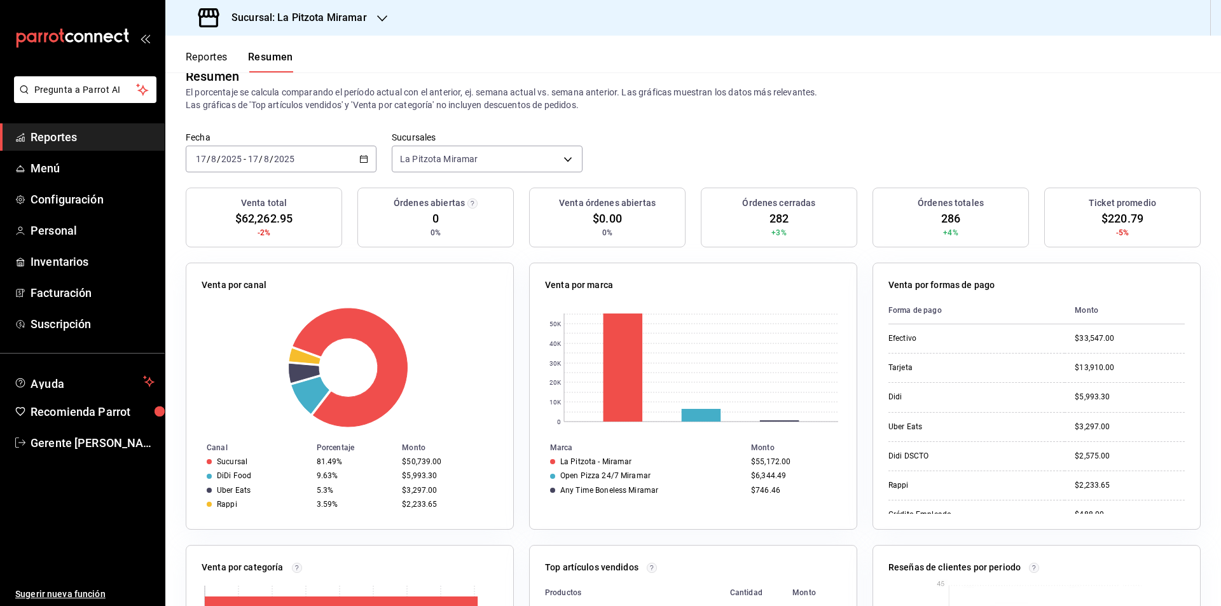
click at [370, 147] on div "[DATE] [DATE] - [DATE] [DATE]" at bounding box center [281, 159] width 191 height 27
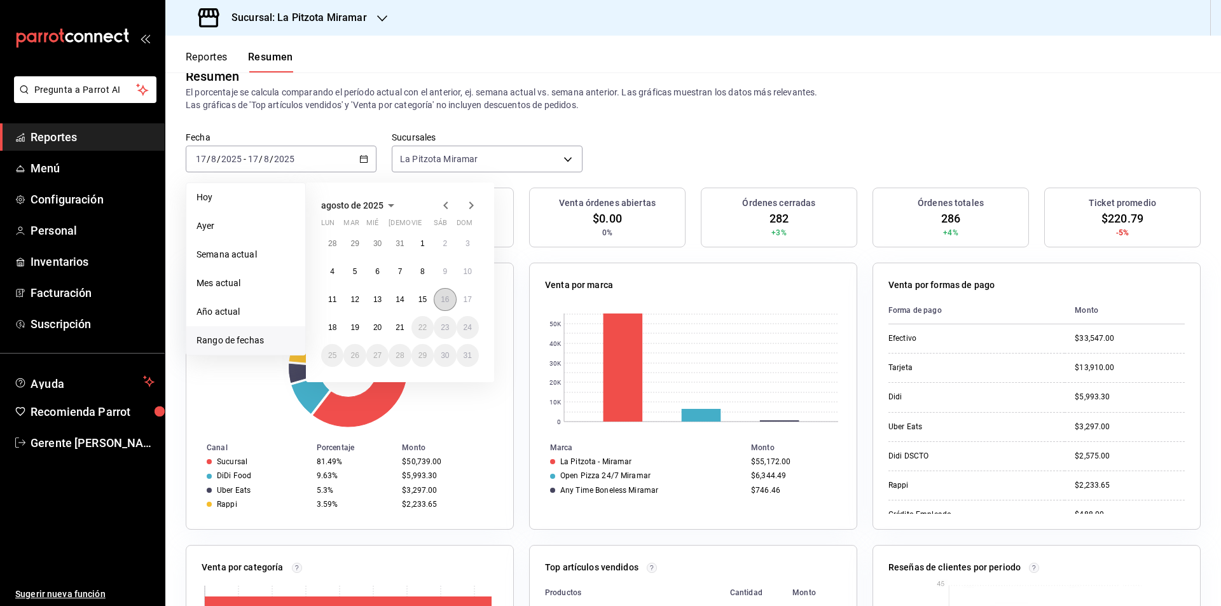
click at [454, 305] on button "16" at bounding box center [445, 299] width 22 height 23
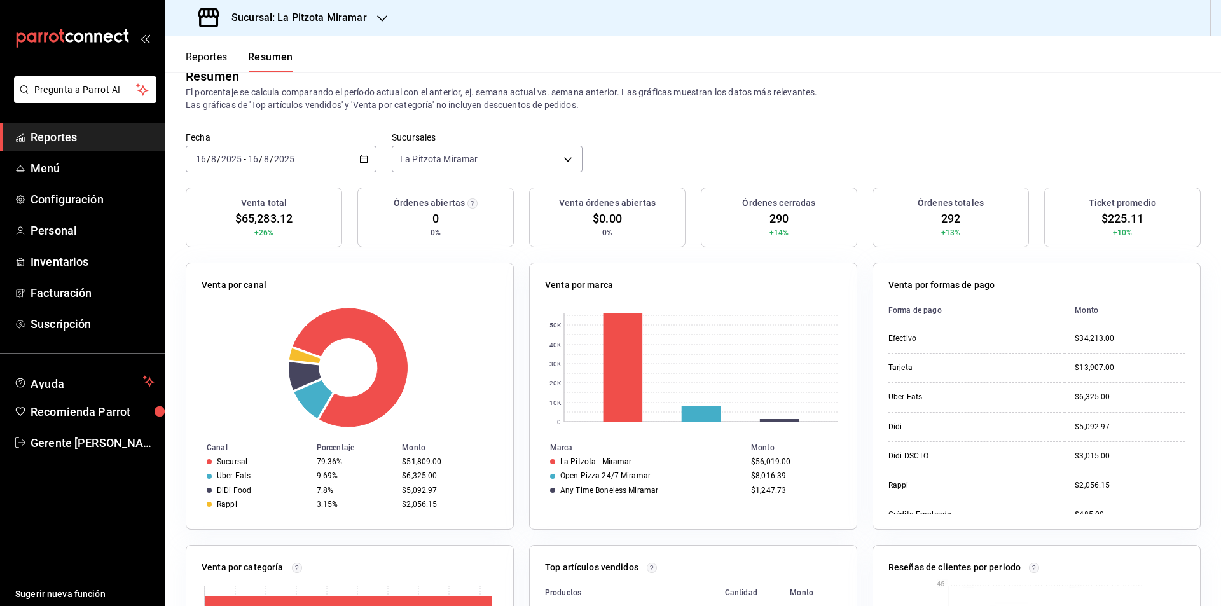
click at [366, 163] on div "[DATE] [DATE] - [DATE] [DATE]" at bounding box center [281, 159] width 191 height 27
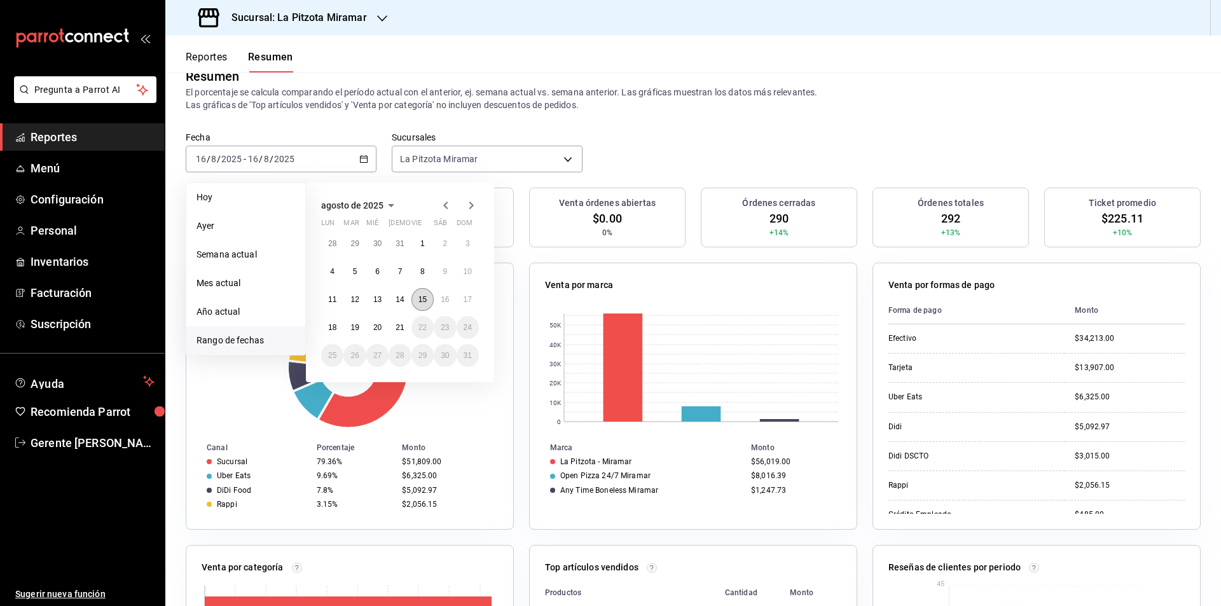
click at [415, 297] on button "15" at bounding box center [423, 299] width 22 height 23
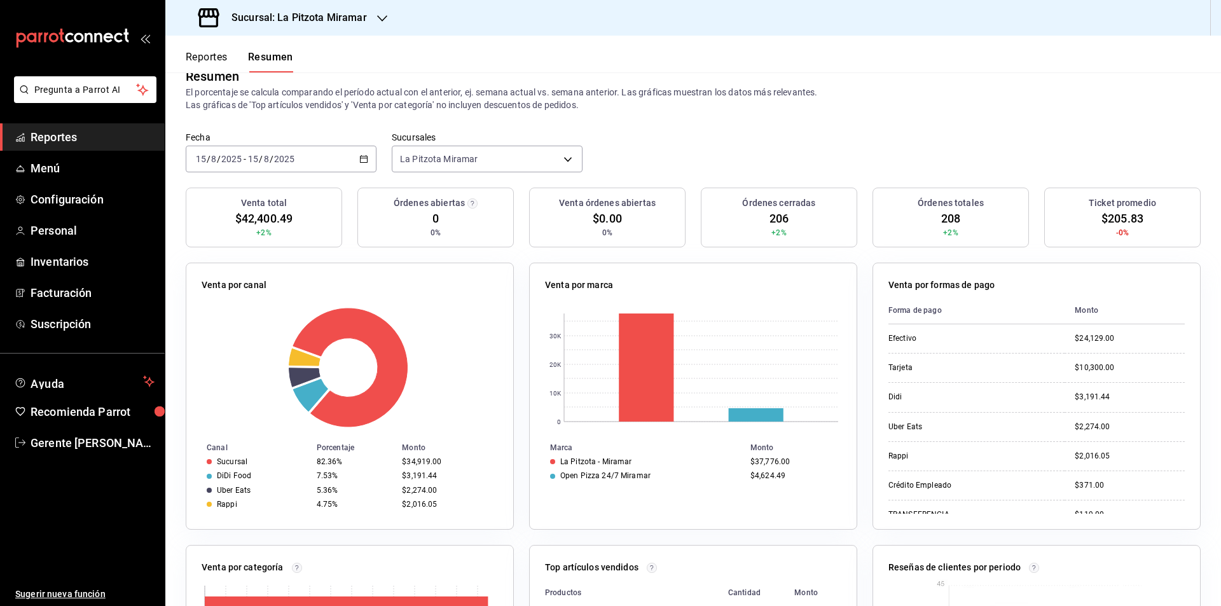
click at [360, 163] on \(Stroke\) "button" at bounding box center [364, 159] width 8 height 7
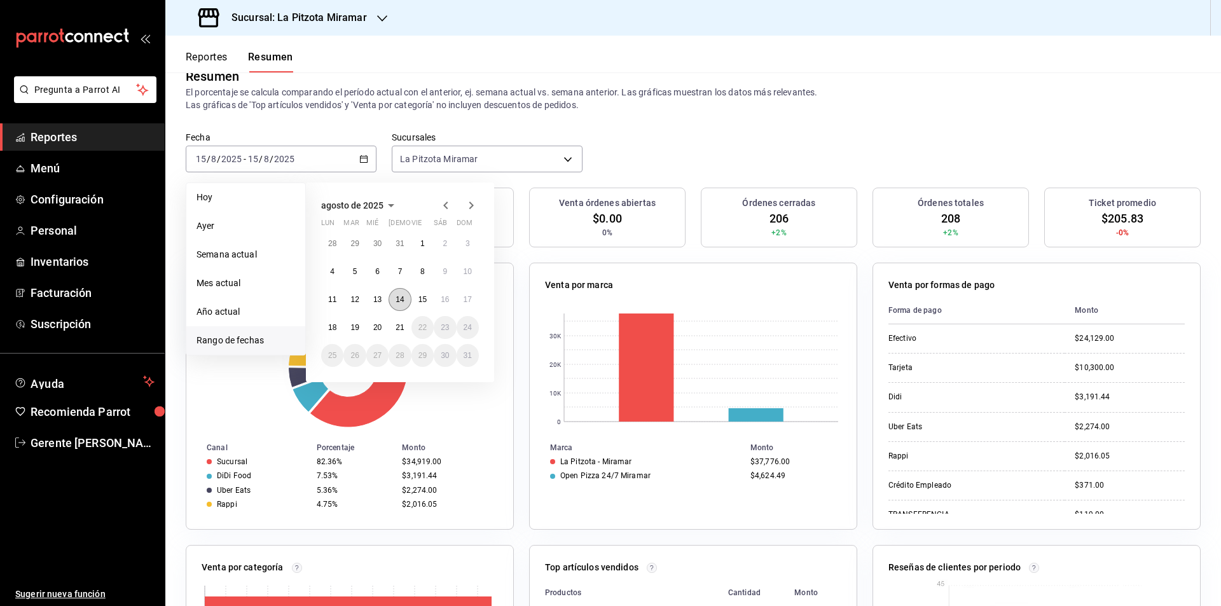
click at [399, 295] on abbr "14" at bounding box center [400, 299] width 8 height 9
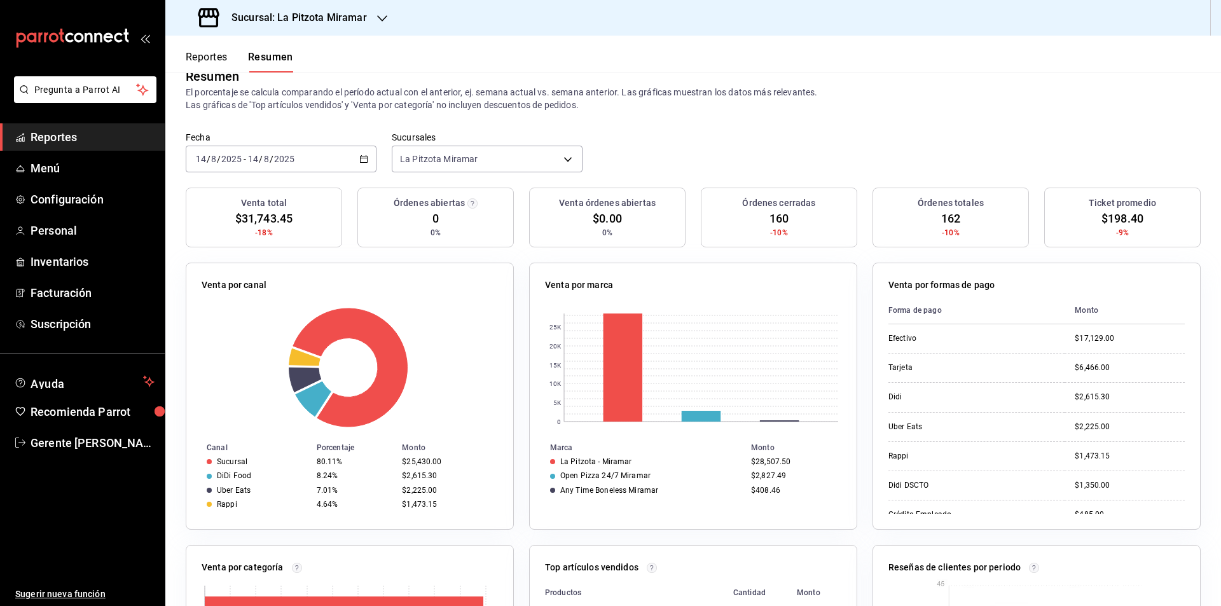
click at [354, 146] on div "[DATE] [DATE] - [DATE] [DATE]" at bounding box center [281, 159] width 191 height 27
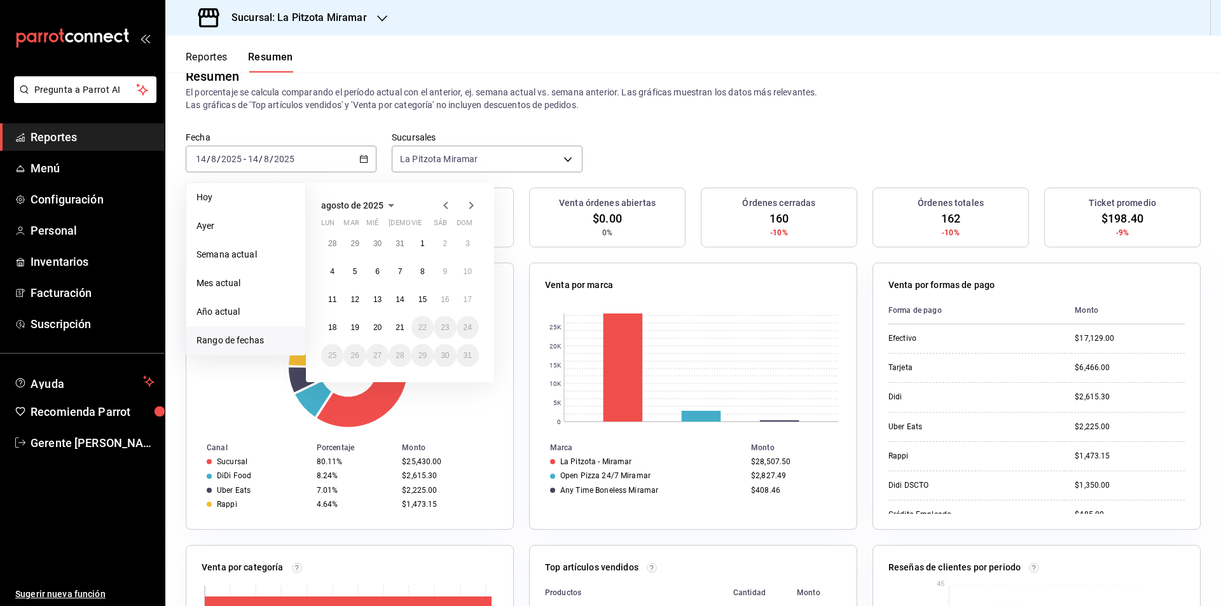
click at [366, 293] on div "28 29 30 31 1 2 3 4 5 6 7 8 9 10 11 12 13 14 15 16 17 18 19 20 21 22 23 24 25 2…" at bounding box center [400, 299] width 158 height 135
click at [363, 294] on button "12" at bounding box center [354, 299] width 22 height 23
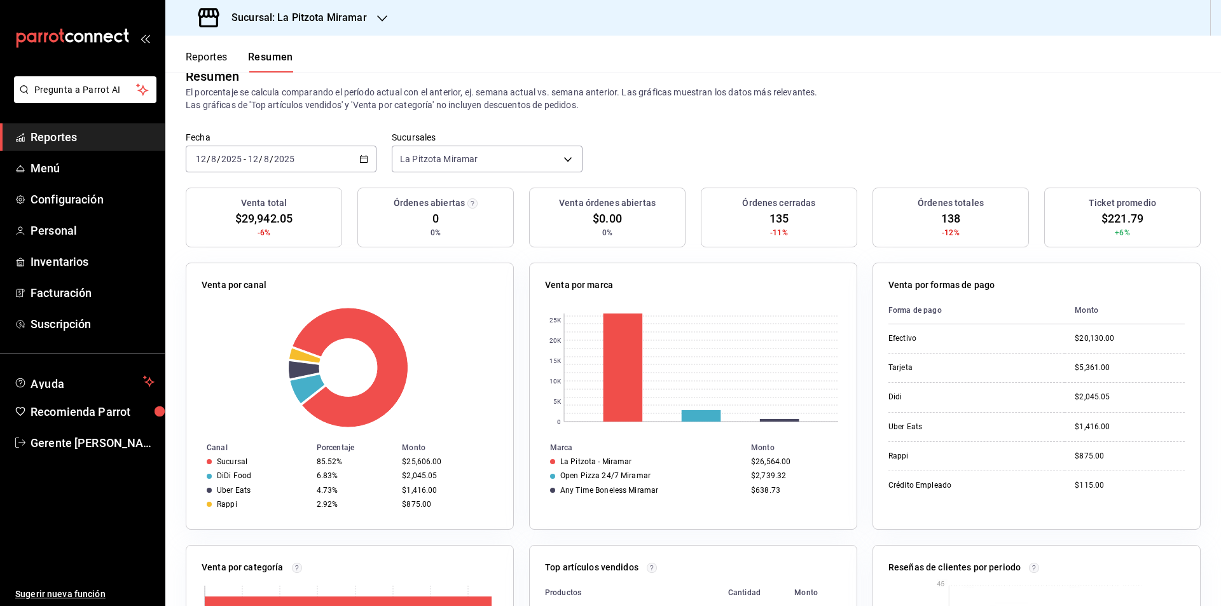
click at [359, 162] on icon "button" at bounding box center [363, 159] width 9 height 9
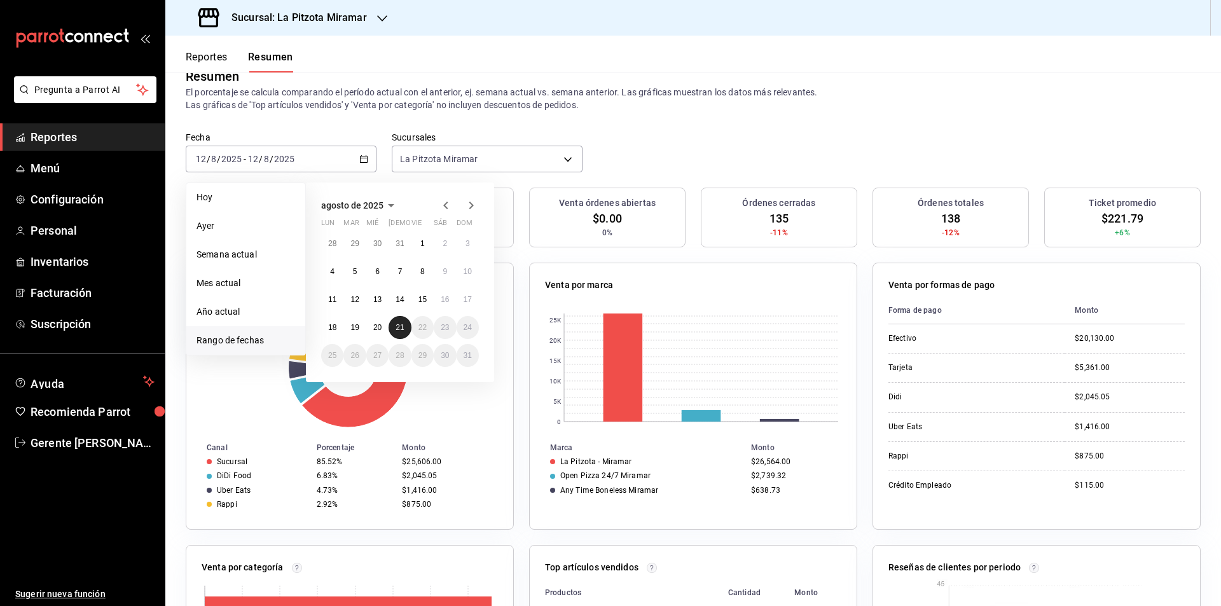
click at [392, 319] on button "21" at bounding box center [400, 327] width 22 height 23
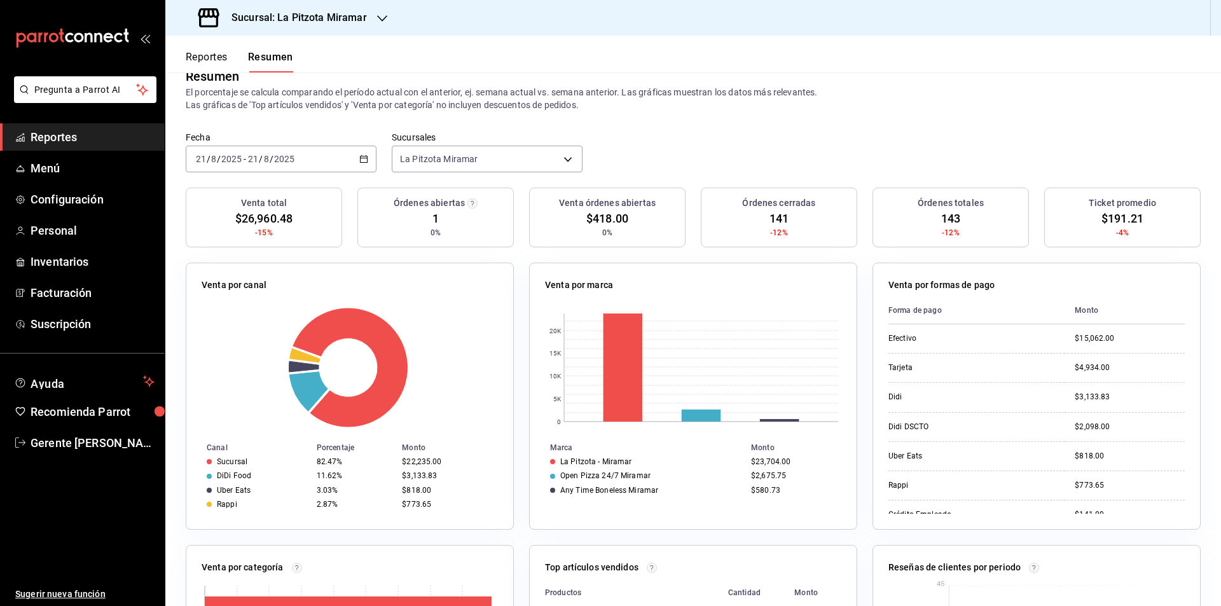
click at [382, 10] on div "Sucursal: La Pitzota Miramar" at bounding box center [284, 18] width 217 height 36
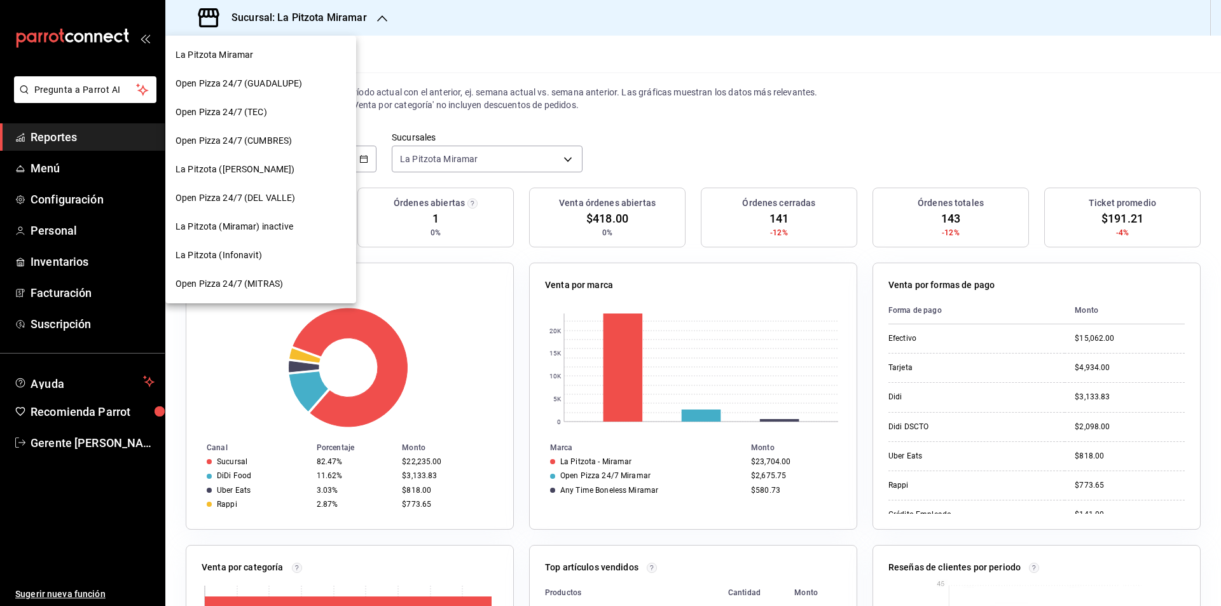
click at [544, 129] on div at bounding box center [610, 303] width 1221 height 606
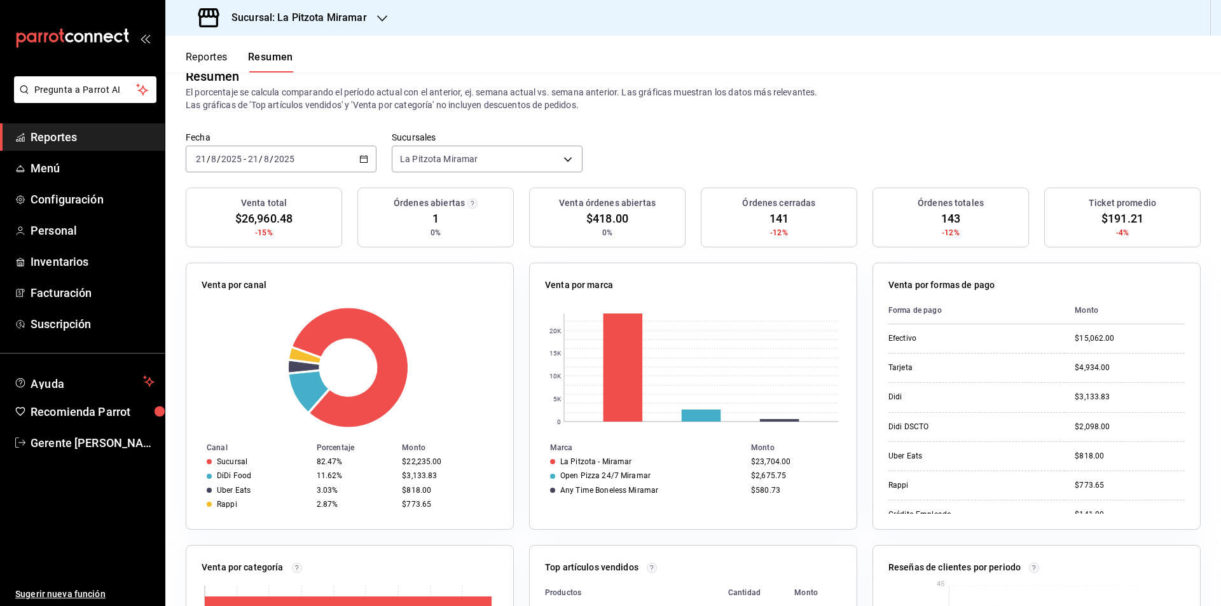
click at [366, 150] on div "[DATE] [DATE] - [DATE] [DATE]" at bounding box center [281, 159] width 191 height 27
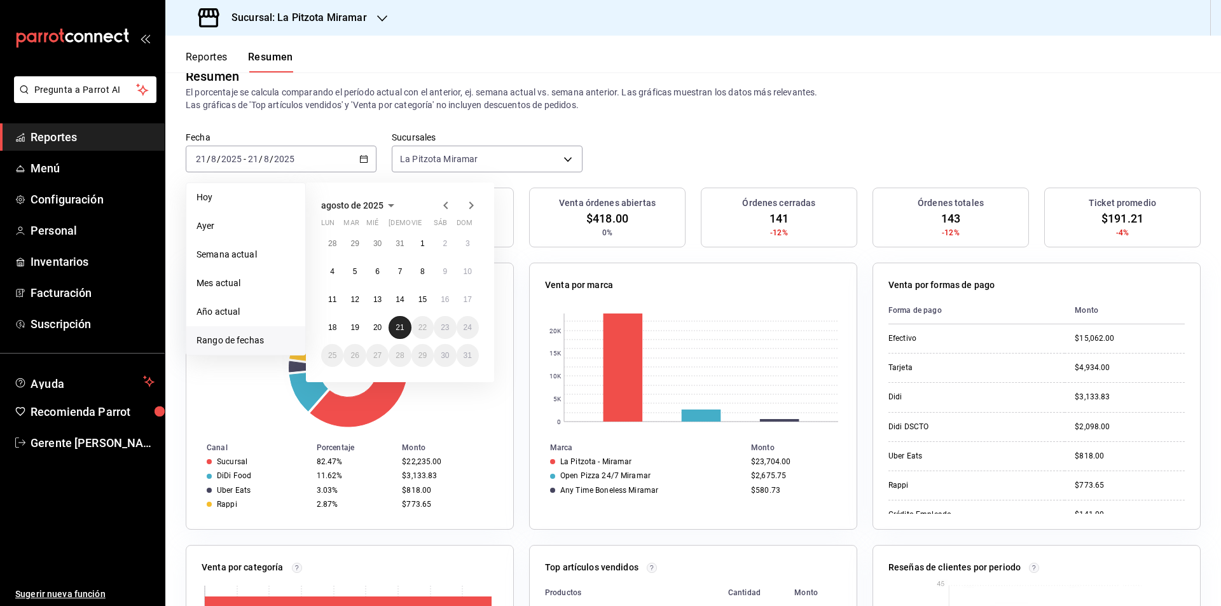
click at [400, 320] on button "21" at bounding box center [400, 327] width 22 height 23
click at [400, 321] on button "21" at bounding box center [400, 327] width 22 height 23
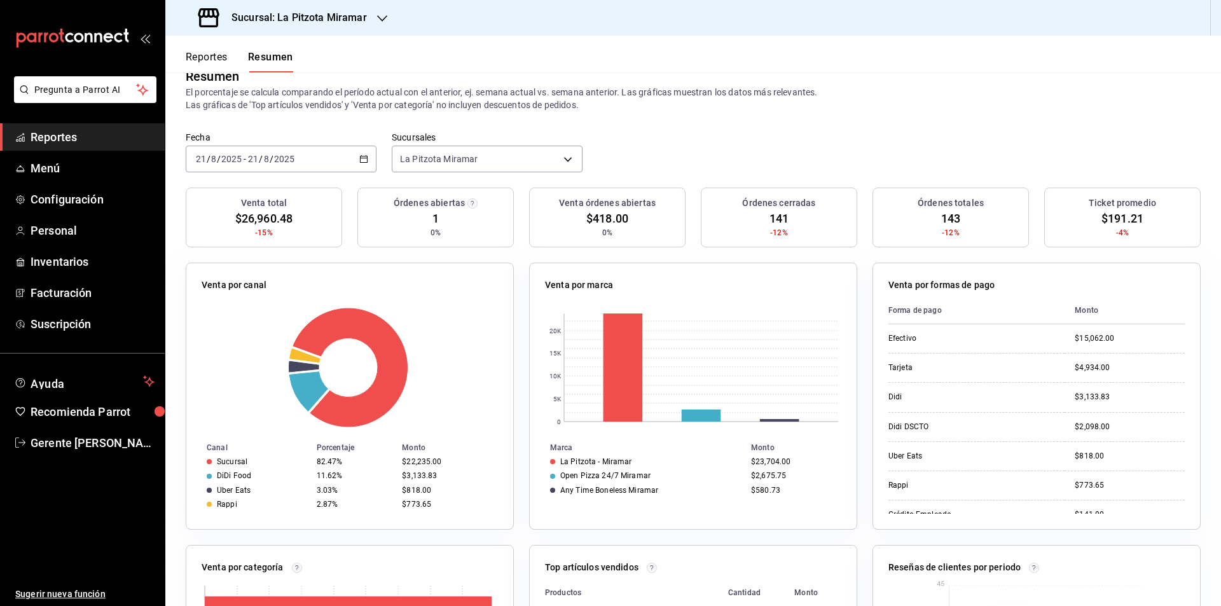
click at [357, 155] on div "[DATE] [DATE] - [DATE] [DATE]" at bounding box center [281, 159] width 191 height 27
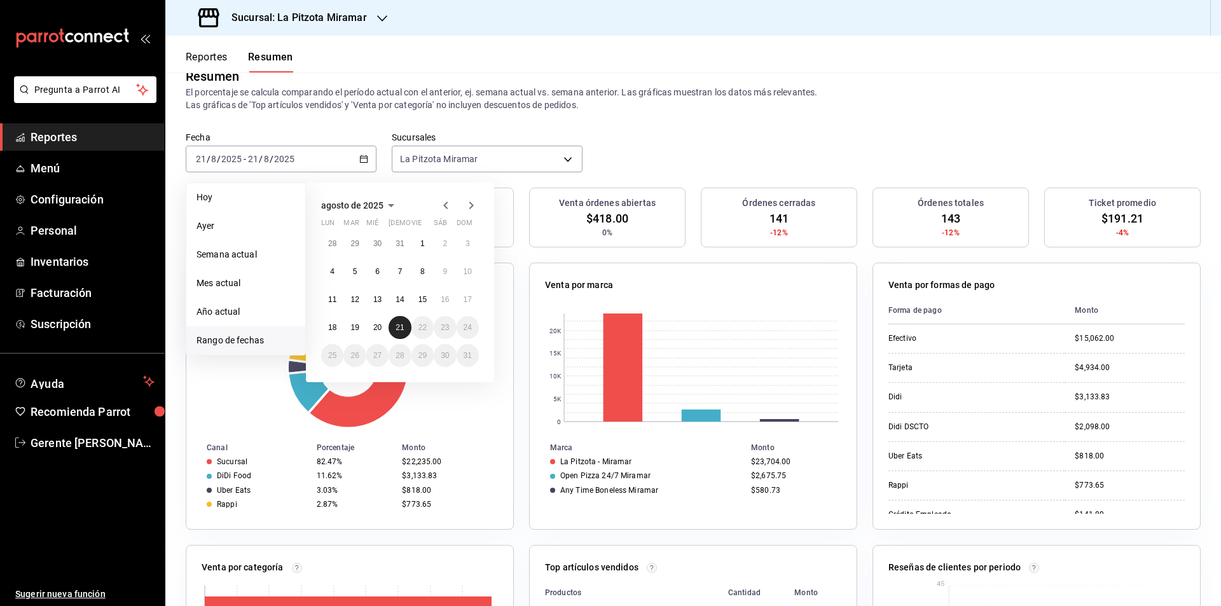
click at [405, 325] on button "21" at bounding box center [400, 327] width 22 height 23
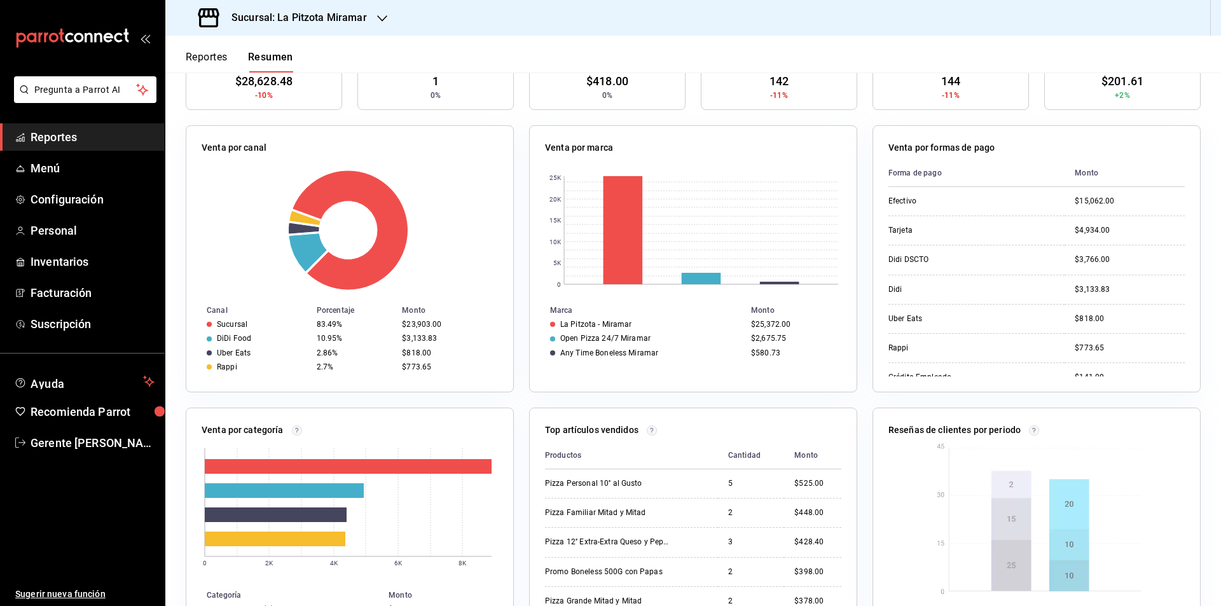
scroll to position [0, 0]
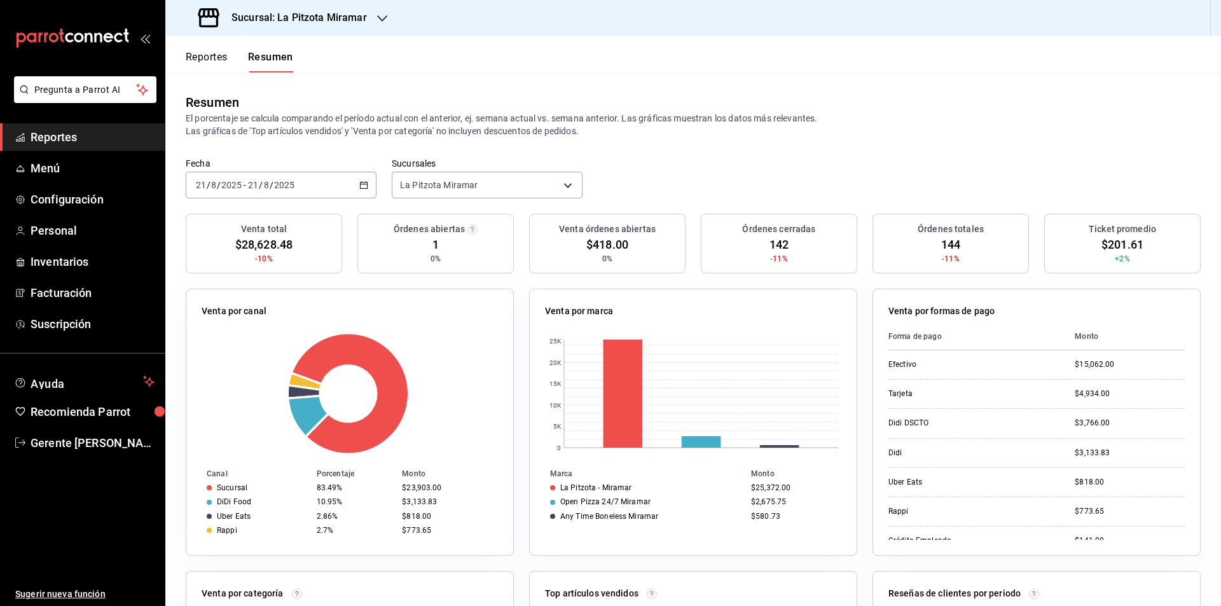
click at [363, 191] on div "[DATE] [DATE] - [DATE] [DATE]" at bounding box center [281, 185] width 191 height 27
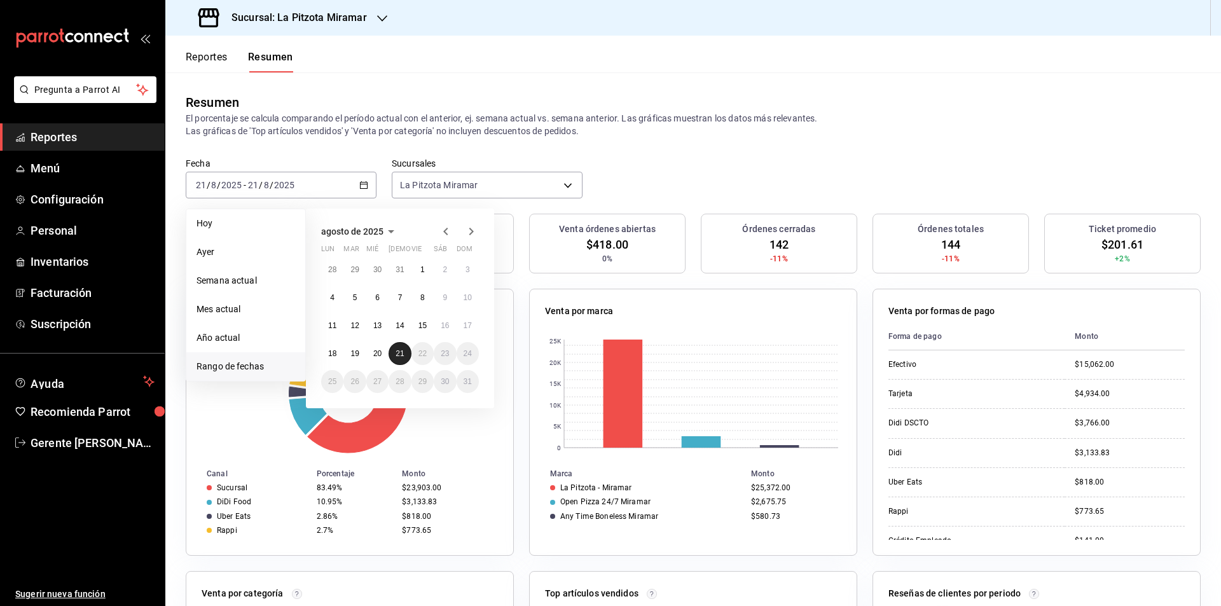
click at [399, 361] on button "21" at bounding box center [400, 353] width 22 height 23
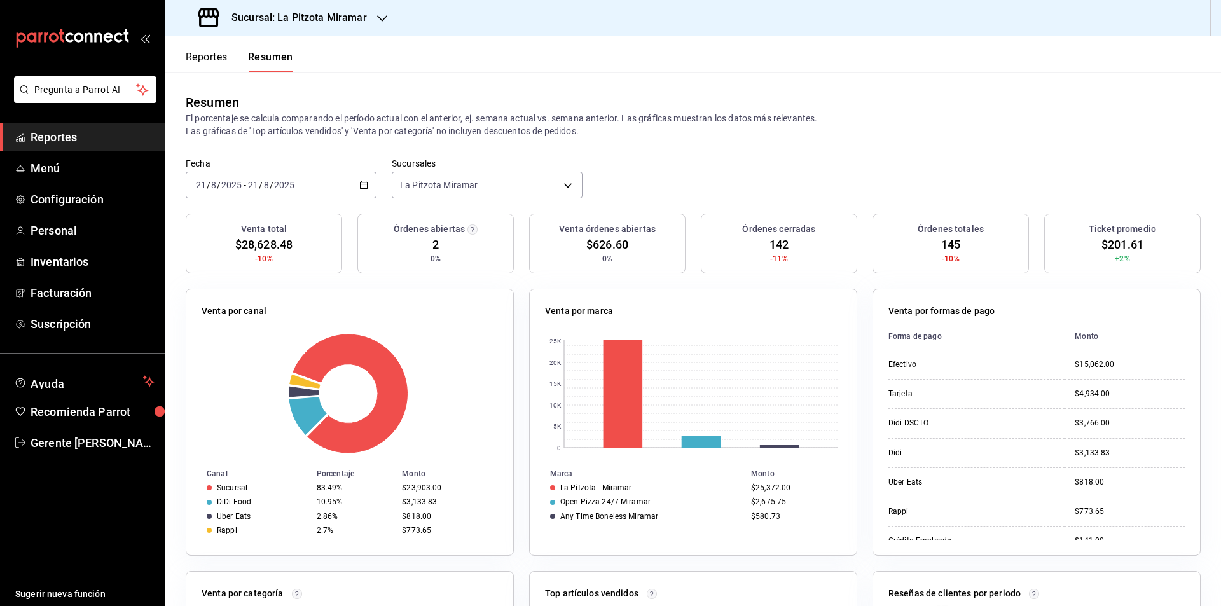
click at [348, 179] on div "[DATE] [DATE] - [DATE] [DATE]" at bounding box center [281, 185] width 191 height 27
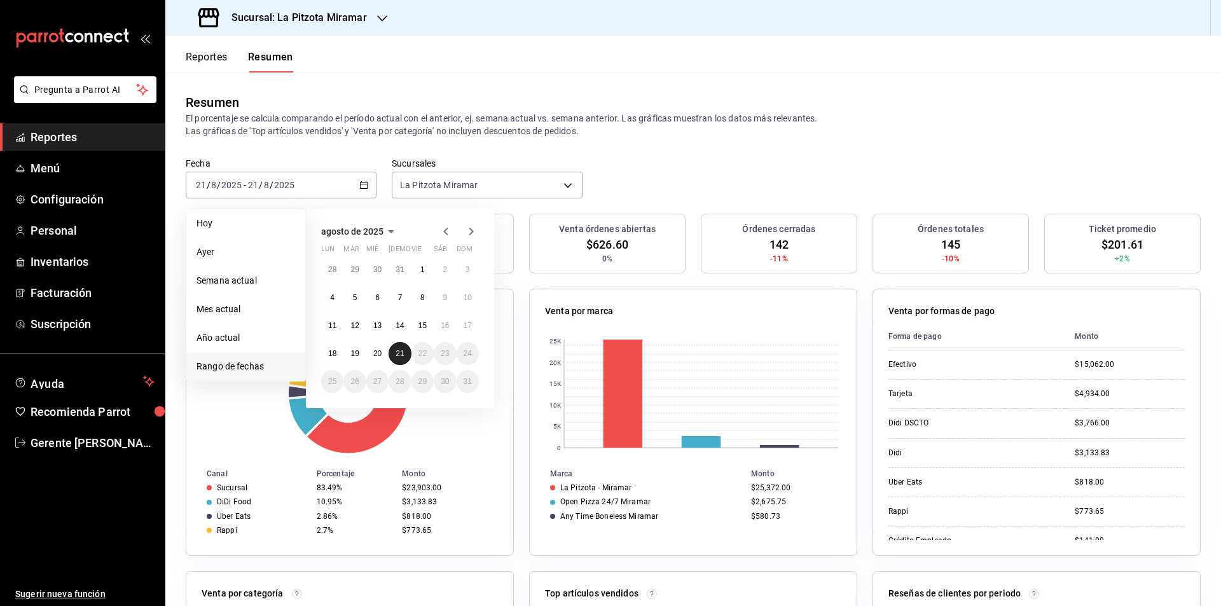
click at [399, 357] on abbr "21" at bounding box center [400, 353] width 8 height 9
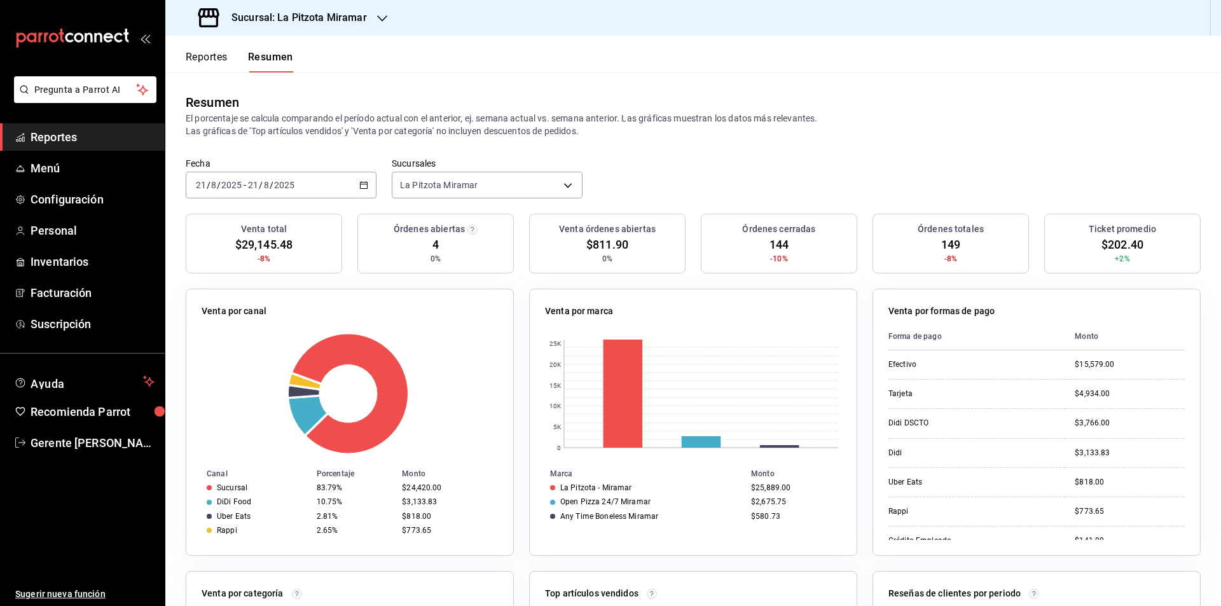
click at [364, 181] on div "[DATE] [DATE] - [DATE] [DATE]" at bounding box center [281, 185] width 191 height 27
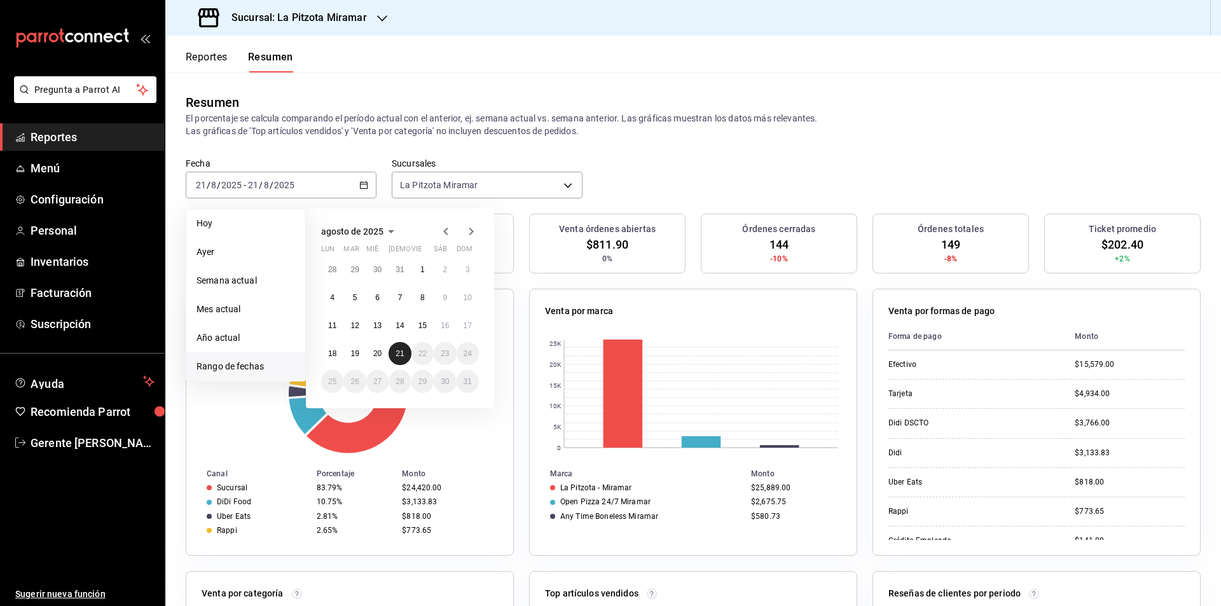
click at [401, 351] on abbr "21" at bounding box center [400, 353] width 8 height 9
click at [401, 352] on abbr "21" at bounding box center [400, 353] width 8 height 9
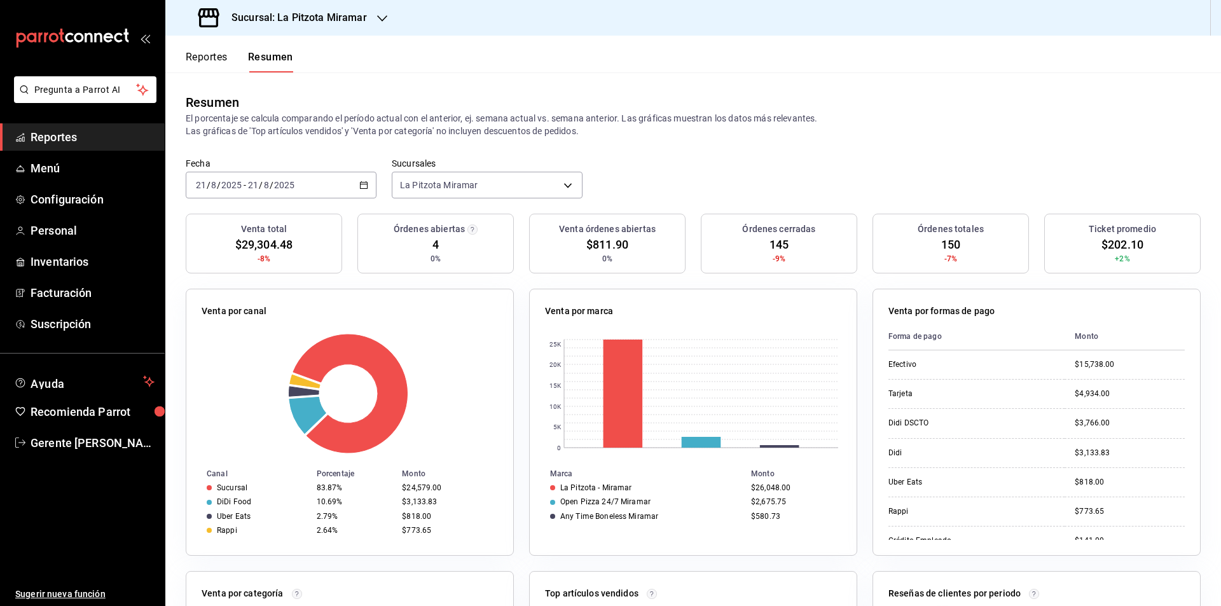
click at [359, 184] on icon "button" at bounding box center [363, 185] width 9 height 9
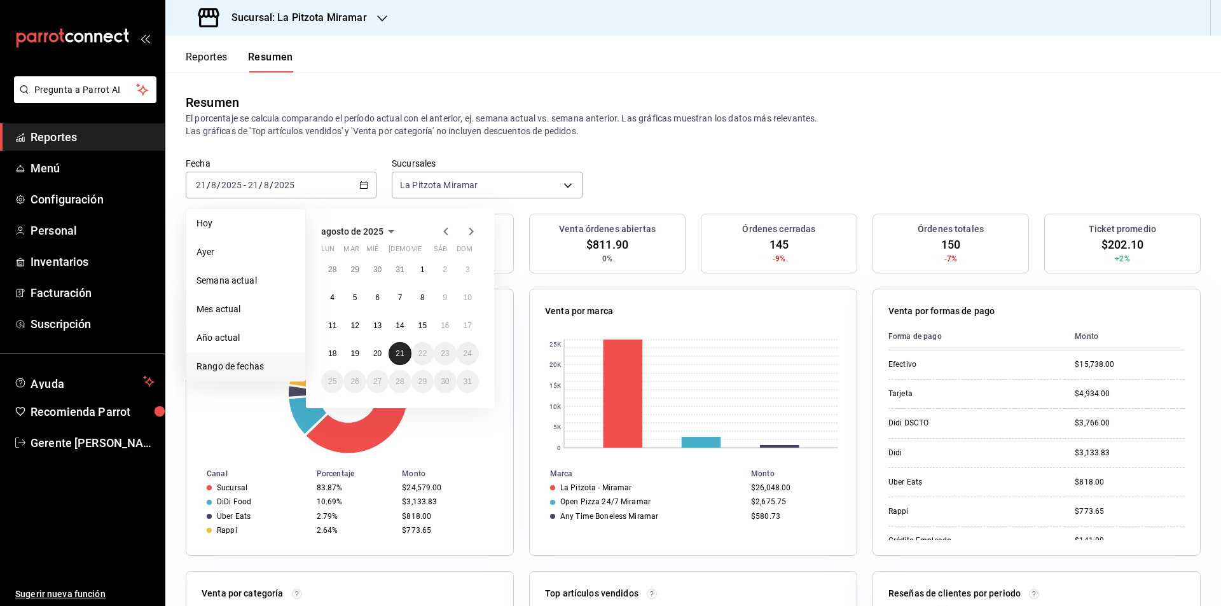
click at [398, 346] on button "21" at bounding box center [400, 353] width 22 height 23
click at [397, 346] on button "21" at bounding box center [400, 353] width 22 height 23
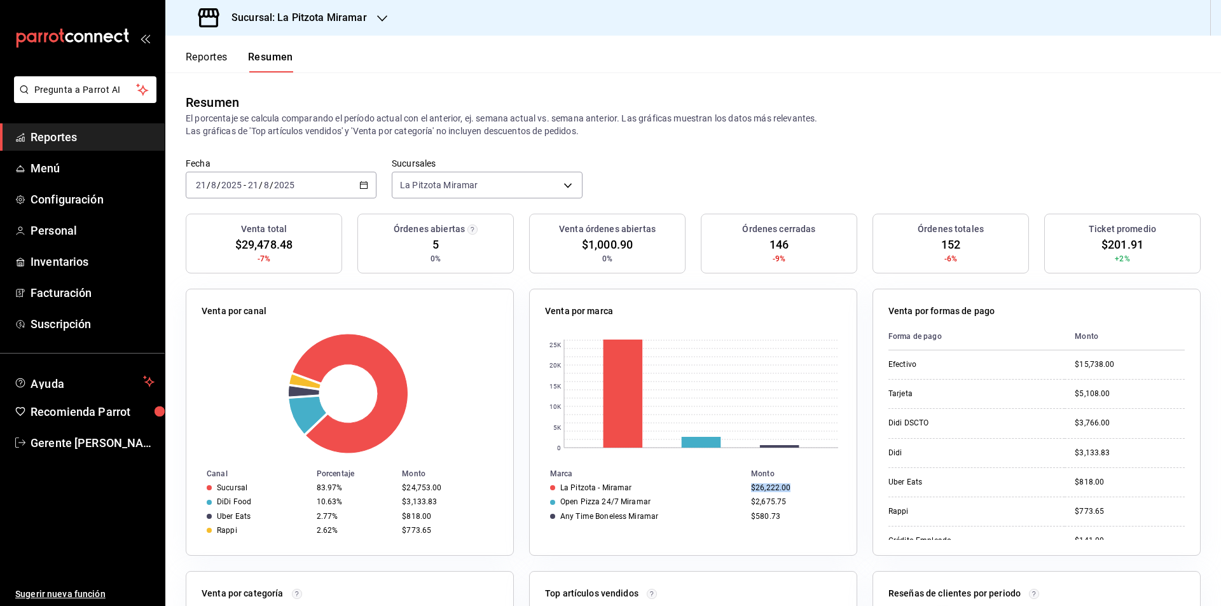
drag, startPoint x: 730, startPoint y: 487, endPoint x: 798, endPoint y: 487, distance: 68.7
click at [798, 487] on tr "La Pitzota - Miramar $26,222.00" at bounding box center [693, 488] width 327 height 14
click at [767, 483] on td "$26,222.00" at bounding box center [801, 488] width 111 height 14
drag, startPoint x: 745, startPoint y: 486, endPoint x: 796, endPoint y: 493, distance: 51.4
click at [796, 493] on td "$26,222.00" at bounding box center [801, 488] width 111 height 14
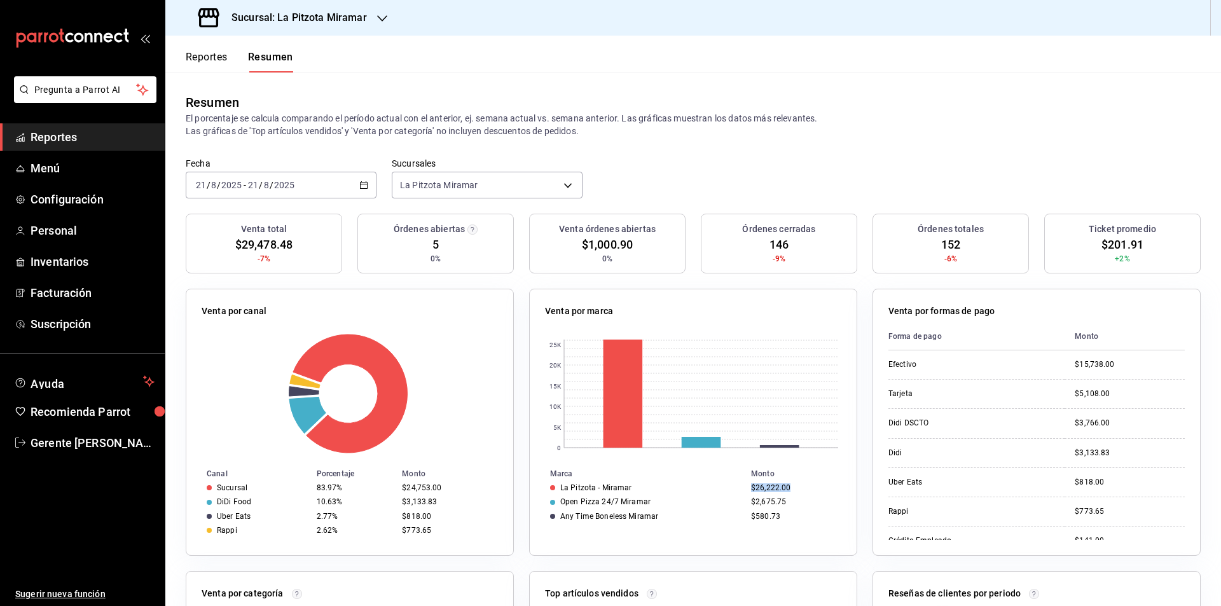
click at [796, 493] on td "$26,222.00" at bounding box center [801, 488] width 111 height 14
drag, startPoint x: 751, startPoint y: 494, endPoint x: 819, endPoint y: 498, distance: 68.2
click at [819, 498] on tbody "La Pitzota - Miramar $26,222.00 Open Pizza 24/7 Miramar $2,675.75 Any Time Bone…" at bounding box center [693, 502] width 327 height 43
click at [740, 481] on td "La Pitzota - Miramar" at bounding box center [638, 488] width 216 height 14
click at [364, 176] on div "[DATE] [DATE] - [DATE] [DATE]" at bounding box center [281, 185] width 191 height 27
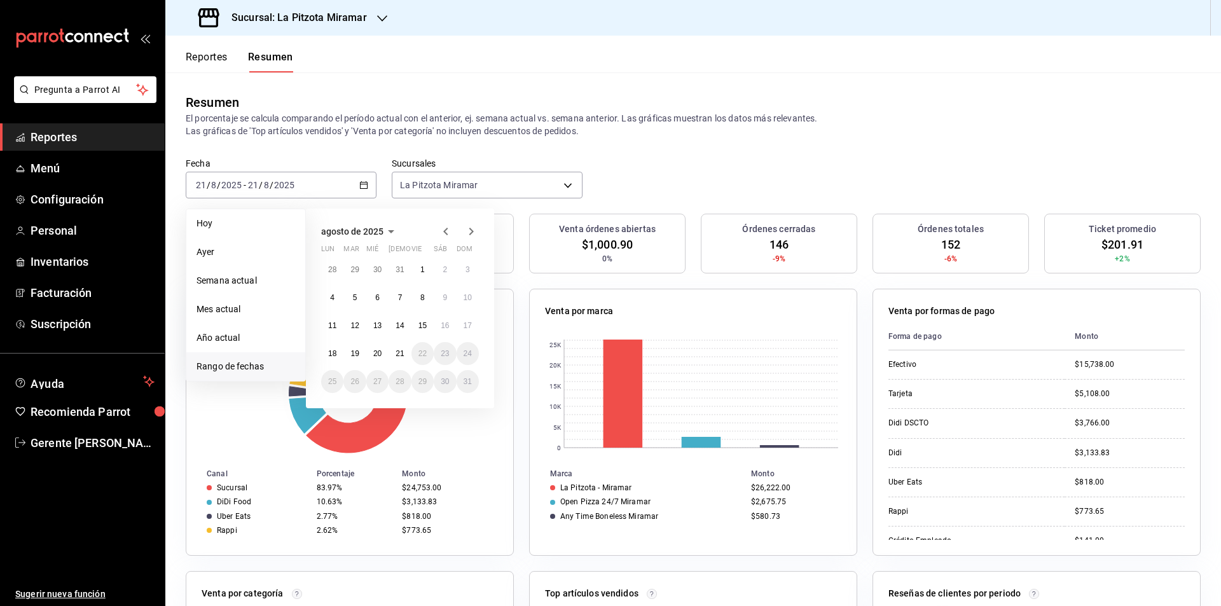
click at [410, 358] on div "28 29 30 31 1 2 3 4 5 6 7 8 9 10 11 12 13 14 15 16 17 18 19 20 21 22 23 24 25 2…" at bounding box center [400, 325] width 158 height 135
click at [405, 356] on button "21" at bounding box center [400, 353] width 22 height 23
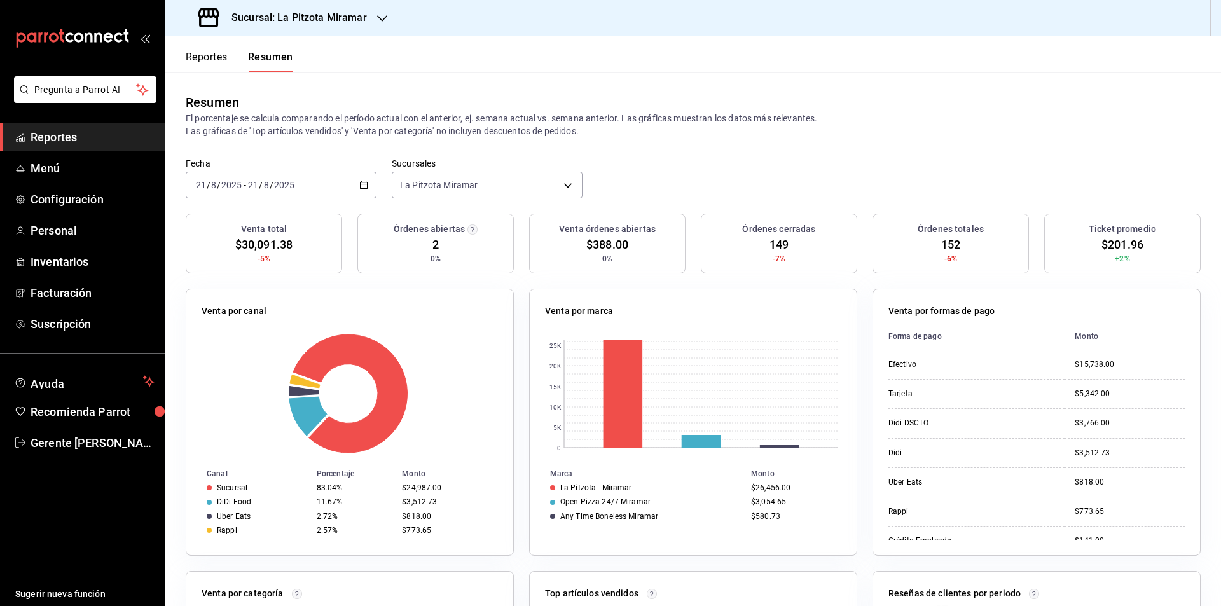
click at [363, 183] on \(Stroke\) "button" at bounding box center [364, 185] width 8 height 7
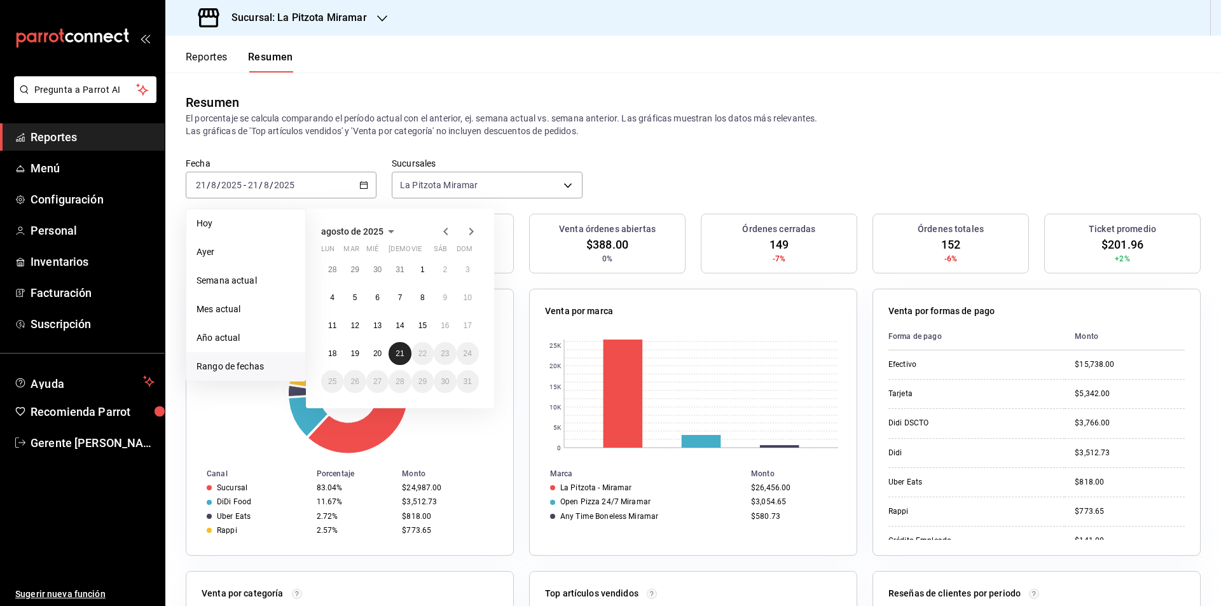
click at [395, 344] on button "21" at bounding box center [400, 353] width 22 height 23
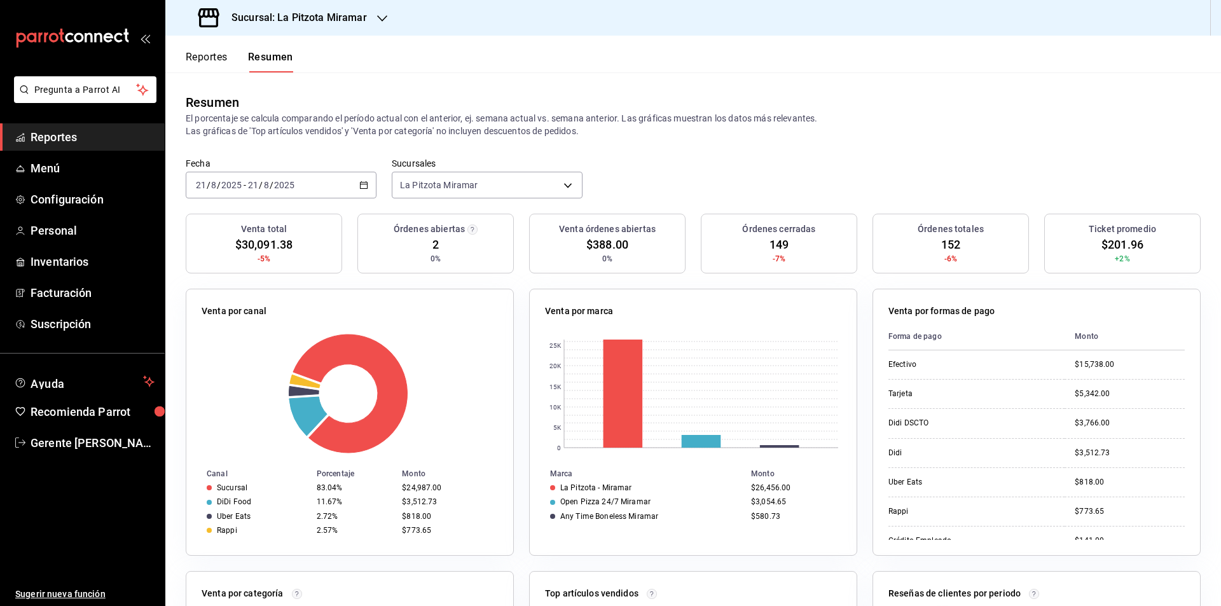
click at [375, 202] on div "Fecha [DATE] [DATE] - [DATE] [DATE] Sucursales [GEOGRAPHIC_DATA] Miramar [objec…" at bounding box center [693, 186] width 1056 height 56
click at [373, 200] on div "Fecha [DATE] [DATE] - [DATE] [DATE] Sucursales [GEOGRAPHIC_DATA] Miramar [objec…" at bounding box center [693, 186] width 1056 height 56
click at [372, 198] on div "[DATE] [DATE] - [DATE] [DATE]" at bounding box center [281, 185] width 191 height 27
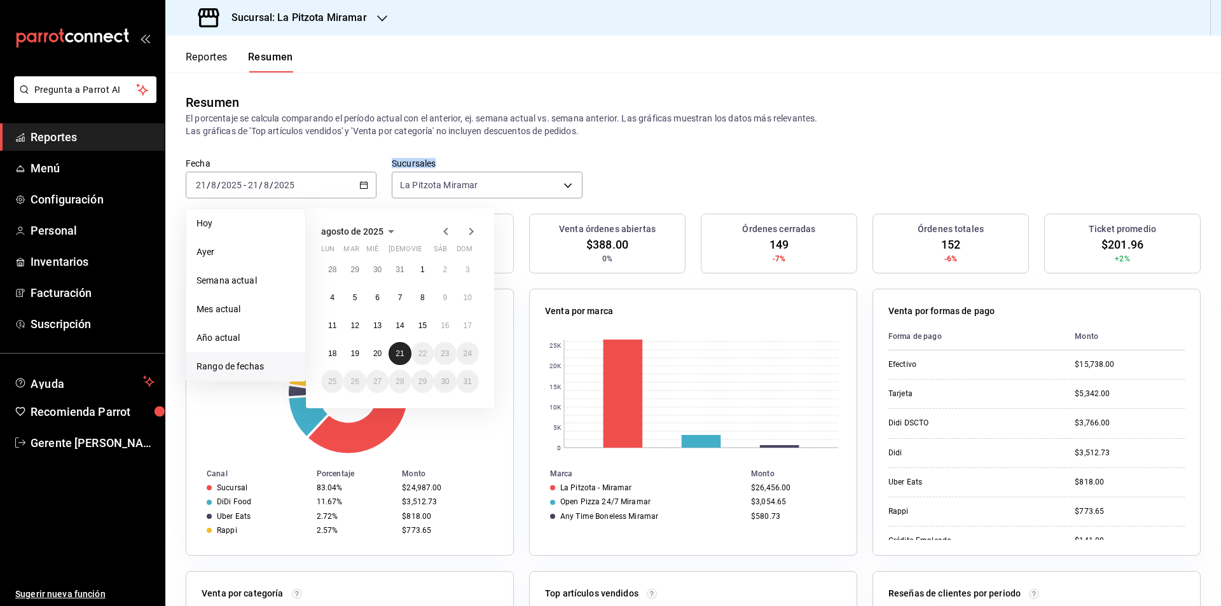
click at [401, 350] on abbr "21" at bounding box center [400, 353] width 8 height 9
click at [399, 355] on abbr "21" at bounding box center [400, 353] width 8 height 9
click at [399, 355] on div at bounding box center [350, 393] width 296 height 121
